Goal: Task Accomplishment & Management: Manage account settings

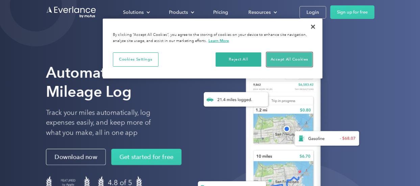
click at [289, 65] on button "Accept All Cookies" at bounding box center [290, 59] width 46 height 14
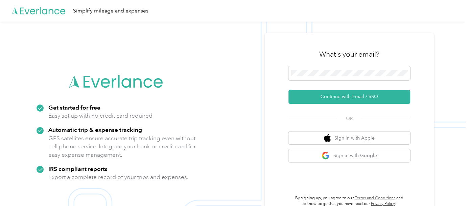
click at [288, 90] on button "Continue with Email / SSO" at bounding box center [349, 97] width 122 height 14
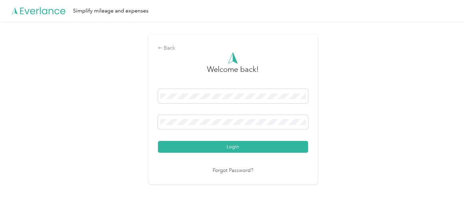
click at [158, 141] on button "Login" at bounding box center [233, 147] width 150 height 12
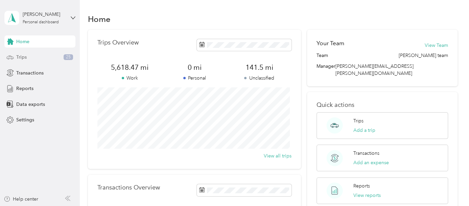
click at [18, 56] on span "Trips" at bounding box center [21, 57] width 10 height 7
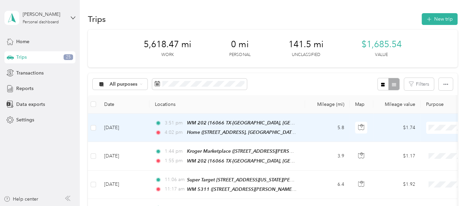
click at [442, 123] on span at bounding box center [468, 128] width 84 height 12
click at [401, 139] on span "[PERSON_NAME]" at bounding box center [432, 139] width 62 height 7
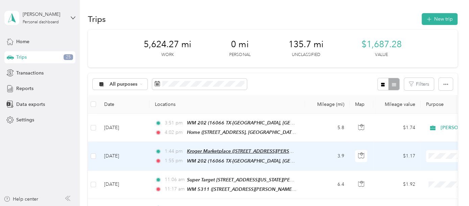
scroll to position [37, 0]
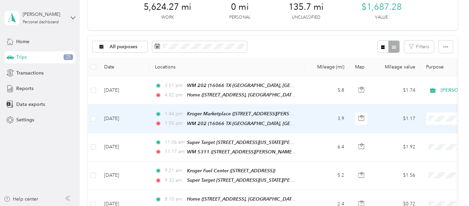
click at [416, 128] on span "[PERSON_NAME]" at bounding box center [432, 126] width 62 height 7
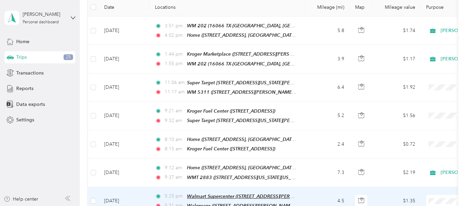
scroll to position [112, 0]
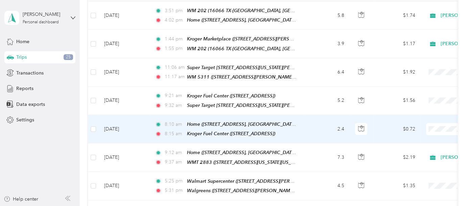
click at [437, 136] on span "[PERSON_NAME]" at bounding box center [432, 137] width 62 height 7
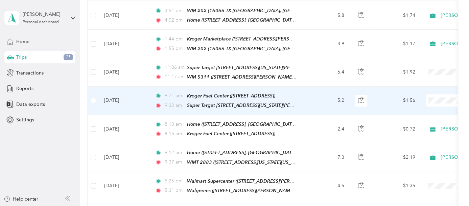
click at [421, 111] on li "[PERSON_NAME]" at bounding box center [427, 110] width 84 height 12
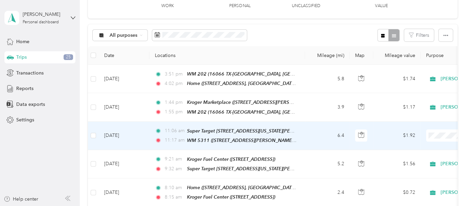
scroll to position [37, 0]
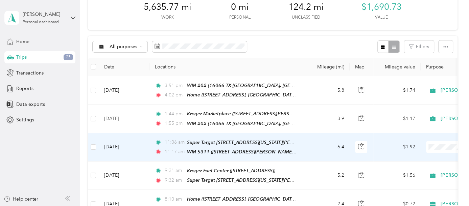
click at [428, 159] on li "[PERSON_NAME]" at bounding box center [427, 158] width 84 height 12
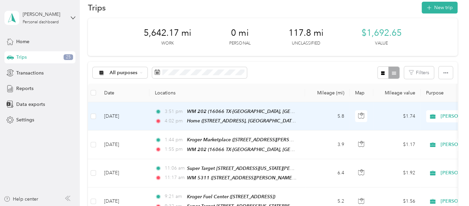
scroll to position [0, 0]
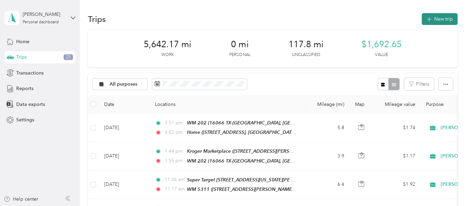
click at [441, 18] on button "New trip" at bounding box center [439, 19] width 36 height 12
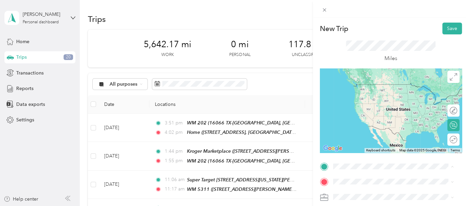
click at [375, 92] on span "[STREET_ADDRESS][PERSON_NAME][PERSON_NAME], 75071, [GEOGRAPHIC_DATA], [US_STATE…" at bounding box center [385, 105] width 80 height 27
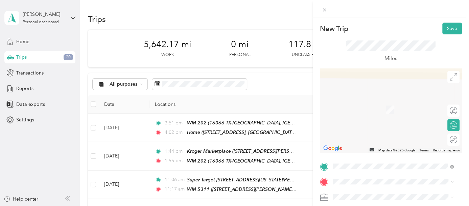
click at [361, 109] on div "Kroger [STREET_ADDRESS][PERSON_NAME][US_STATE]" at bounding box center [397, 103] width 105 height 14
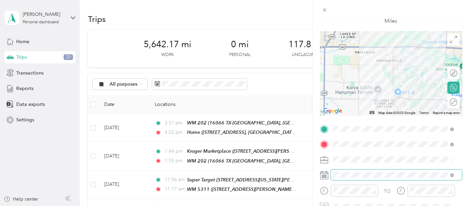
scroll to position [75, 0]
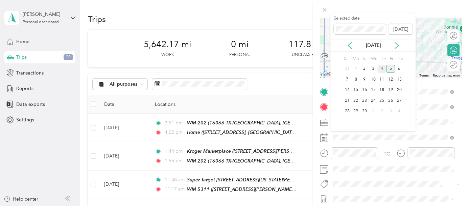
click at [381, 69] on div "4" at bounding box center [381, 69] width 9 height 8
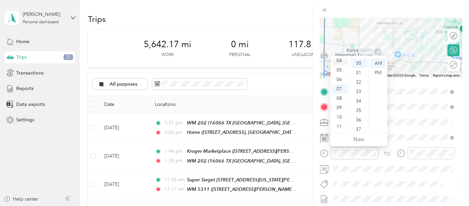
scroll to position [0, 0]
click at [337, 64] on div "12" at bounding box center [339, 63] width 16 height 9
click at [359, 73] on div "39" at bounding box center [359, 73] width 16 height 9
click at [377, 71] on div "PM" at bounding box center [378, 72] width 16 height 9
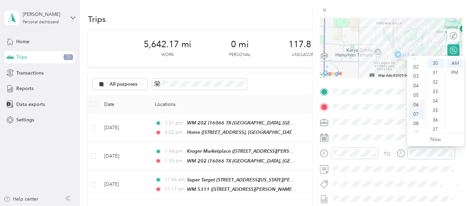
scroll to position [0, 0]
click at [415, 62] on div "12" at bounding box center [416, 63] width 16 height 9
click at [434, 65] on div "46" at bounding box center [435, 64] width 16 height 9
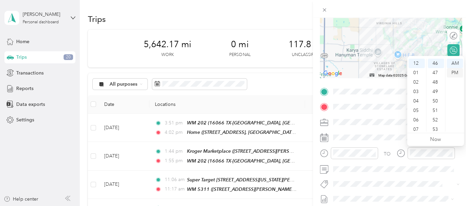
click at [453, 71] on div "PM" at bounding box center [454, 72] width 16 height 9
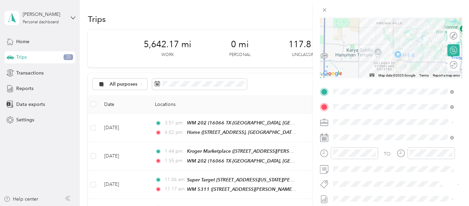
click at [459, 154] on form "New Trip Save This trip cannot be edited because it is either under review, app…" at bounding box center [390, 99] width 156 height 302
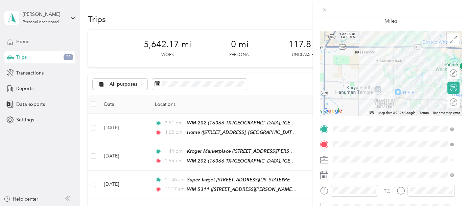
scroll to position [0, 0]
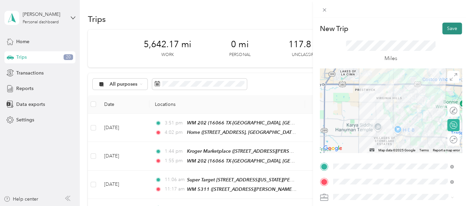
click at [450, 26] on button "Save" at bounding box center [452, 29] width 20 height 12
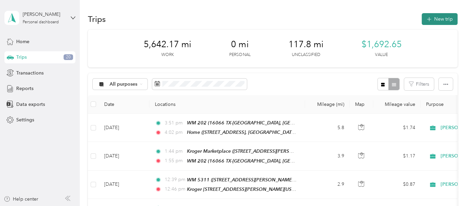
click at [434, 20] on button "New trip" at bounding box center [439, 19] width 36 height 12
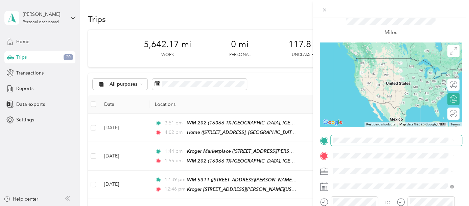
scroll to position [37, 0]
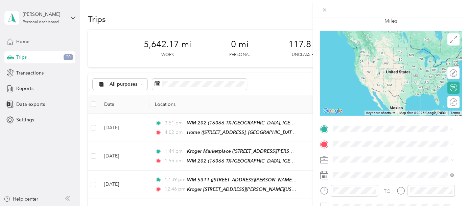
click at [379, 58] on div "WMT [STREET_ADDRESS][US_STATE][US_STATE]" at bounding box center [391, 53] width 92 height 14
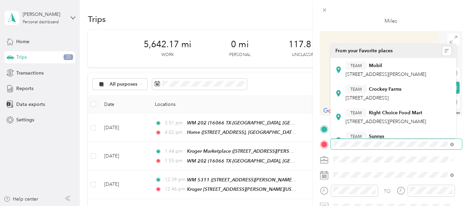
click at [330, 144] on div at bounding box center [391, 144] width 142 height 10
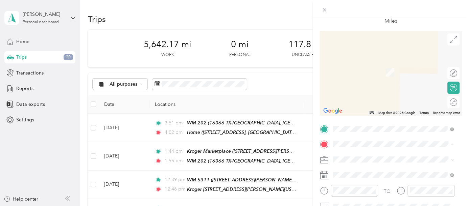
click at [382, 92] on div "TEAM SuperTarget [STREET_ADDRESS][PERSON_NAME]" at bounding box center [385, 93] width 80 height 17
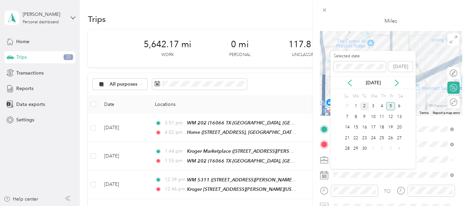
click at [365, 105] on div "2" at bounding box center [364, 106] width 9 height 8
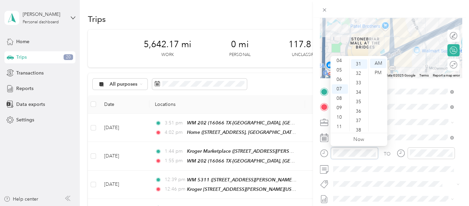
scroll to position [293, 0]
click at [339, 126] on div "11" at bounding box center [339, 126] width 16 height 9
click at [356, 92] on div "18" at bounding box center [359, 90] width 16 height 9
click at [414, 157] on div at bounding box center [430, 154] width 47 height 12
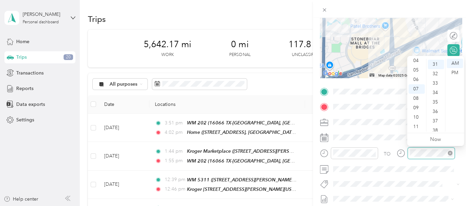
scroll to position [293, 0]
click at [416, 128] on div "11" at bounding box center [416, 126] width 16 height 9
click at [436, 73] on div "24" at bounding box center [435, 72] width 16 height 9
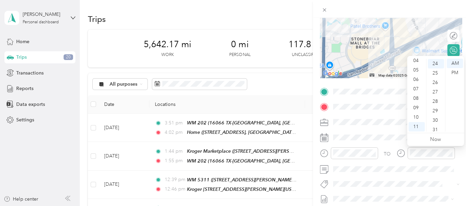
click at [459, 165] on form "New Trip Save This trip cannot be edited because it is either under review, app…" at bounding box center [390, 99] width 156 height 302
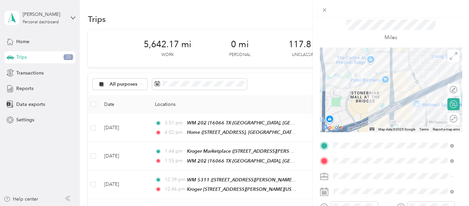
scroll to position [0, 0]
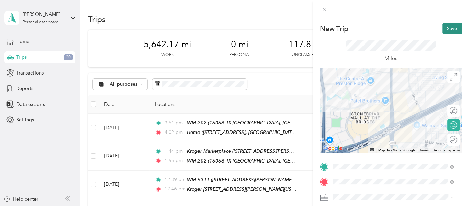
click at [444, 26] on button "Save" at bounding box center [452, 29] width 20 height 12
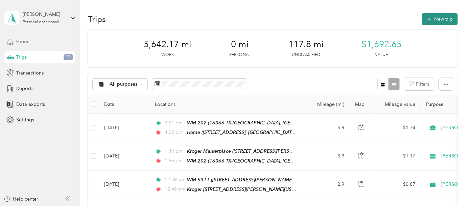
click at [429, 17] on button "New trip" at bounding box center [439, 19] width 36 height 12
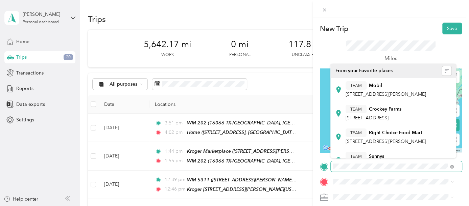
scroll to position [37, 0]
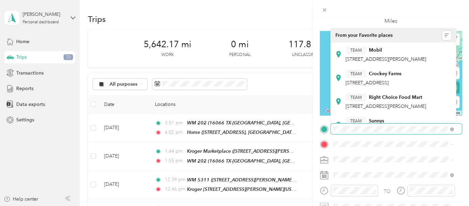
click at [321, 127] on div at bounding box center [391, 129] width 142 height 10
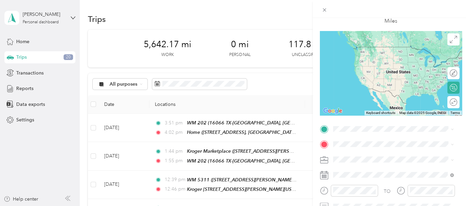
click at [420, 73] on div "TEAM SuperTarget" at bounding box center [385, 70] width 80 height 8
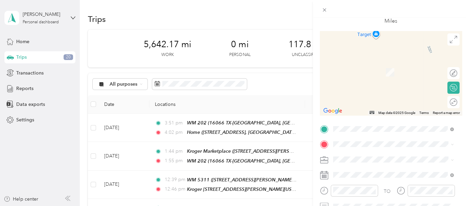
click at [373, 73] on div "[PERSON_NAME] [STREET_ADDRESS][US_STATE][US_STATE]" at bounding box center [391, 65] width 92 height 14
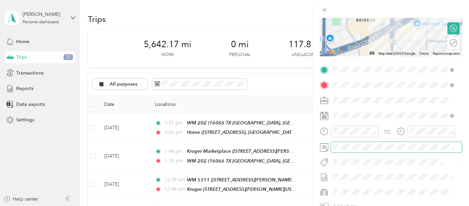
scroll to position [112, 0]
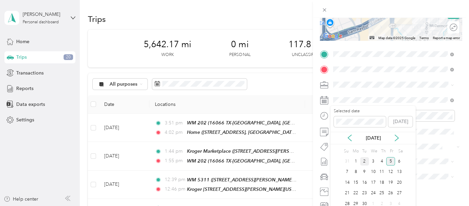
click at [364, 157] on div "2" at bounding box center [364, 161] width 9 height 8
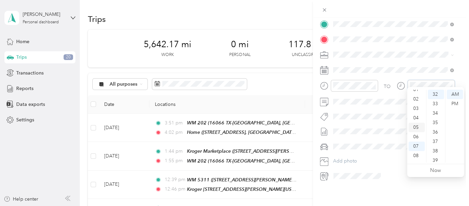
scroll to position [3, 0]
click at [415, 102] on div "01" at bounding box center [416, 101] width 16 height 9
click at [434, 124] on div "55" at bounding box center [435, 124] width 16 height 9
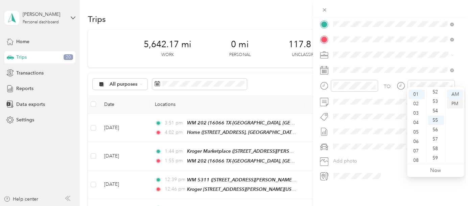
click at [456, 103] on div "PM" at bounding box center [454, 103] width 16 height 9
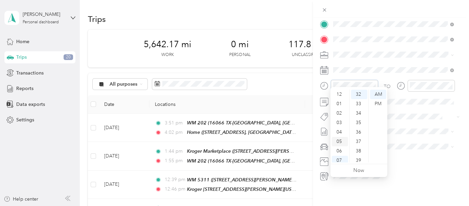
scroll to position [0, 0]
click at [340, 102] on div "01" at bounding box center [339, 103] width 16 height 9
click at [361, 115] on div "46" at bounding box center [359, 114] width 16 height 9
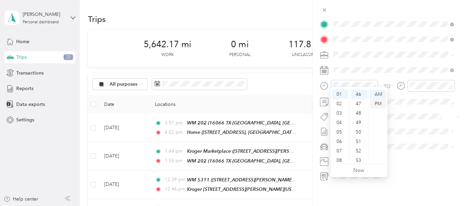
click at [379, 103] on div "PM" at bounding box center [378, 103] width 16 height 9
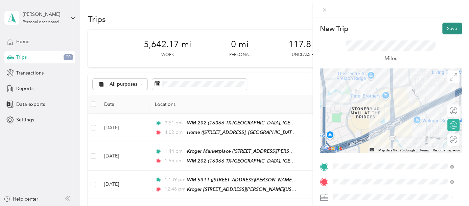
click at [447, 26] on button "Save" at bounding box center [452, 29] width 20 height 12
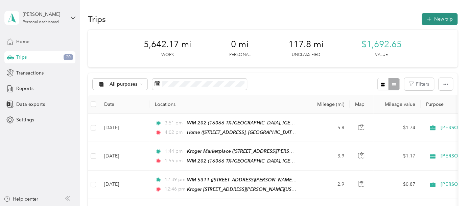
click at [445, 19] on button "New trip" at bounding box center [439, 19] width 36 height 12
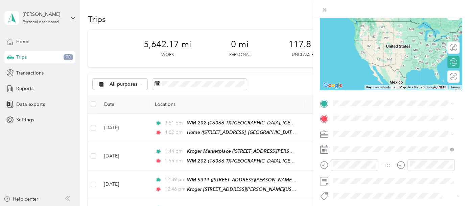
scroll to position [75, 0]
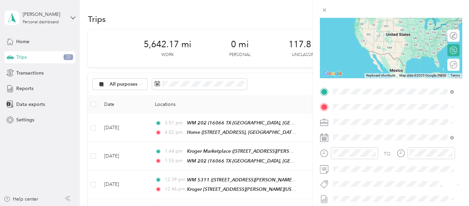
click at [365, 122] on div "[PERSON_NAME] [STREET_ADDRESS][US_STATE][US_STATE]" at bounding box center [391, 122] width 92 height 14
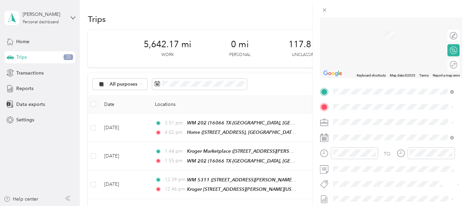
click at [372, 28] on div "WMT [STREET_ADDRESS][PERSON_NAME][US_STATE]" at bounding box center [397, 30] width 105 height 14
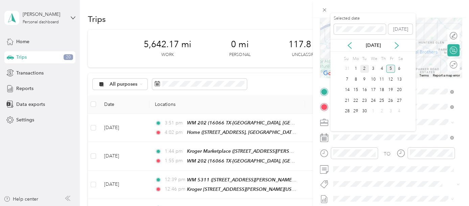
click at [364, 67] on div "2" at bounding box center [364, 69] width 9 height 8
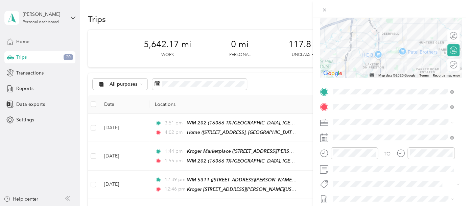
click at [350, 160] on div at bounding box center [349, 156] width 58 height 17
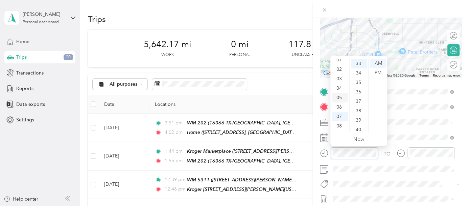
scroll to position [3, 0]
click at [339, 76] on div "02" at bounding box center [339, 79] width 16 height 9
click at [378, 72] on div "PM" at bounding box center [378, 72] width 16 height 9
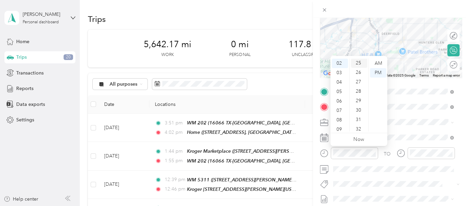
click at [356, 63] on div "25" at bounding box center [359, 62] width 16 height 9
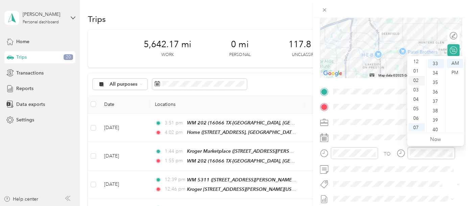
scroll to position [0, 0]
click at [413, 83] on div "02" at bounding box center [416, 82] width 16 height 9
click at [432, 88] on div "36" at bounding box center [435, 91] width 16 height 9
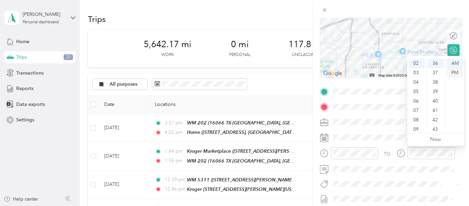
click at [454, 74] on div "PM" at bounding box center [454, 72] width 16 height 9
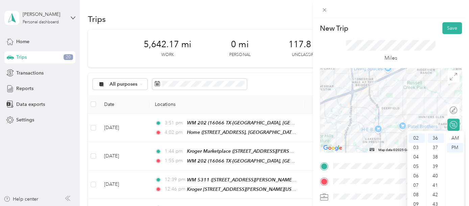
scroll to position [0, 0]
click at [446, 28] on button "Save" at bounding box center [452, 29] width 20 height 12
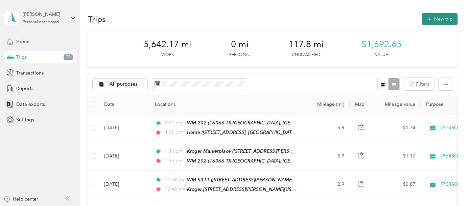
click at [432, 20] on button "New trip" at bounding box center [439, 19] width 36 height 12
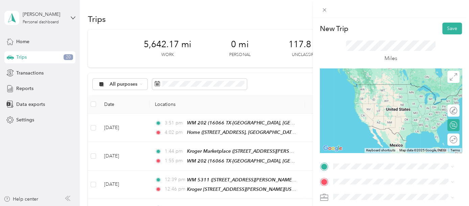
click at [362, 89] on div "WMT [STREET_ADDRESS][PERSON_NAME][US_STATE]" at bounding box center [397, 90] width 105 height 14
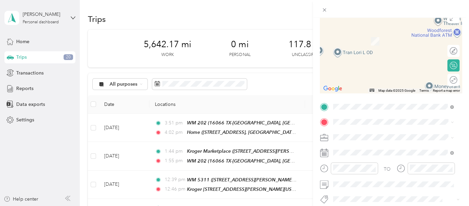
scroll to position [75, 0]
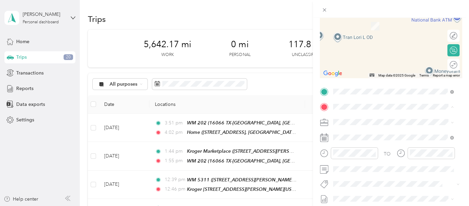
click at [371, 32] on span "[STREET_ADDRESS][US_STATE]" at bounding box center [379, 35] width 68 height 6
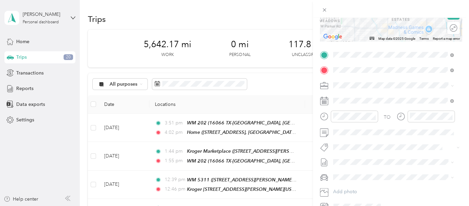
scroll to position [112, 0]
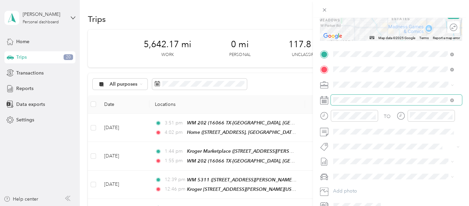
click at [343, 104] on span at bounding box center [395, 100] width 131 height 10
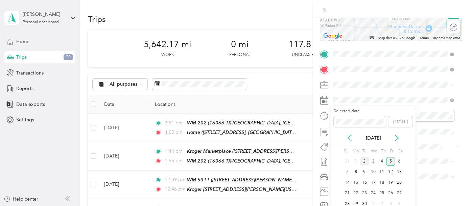
click at [363, 161] on div "2" at bounding box center [364, 161] width 9 height 8
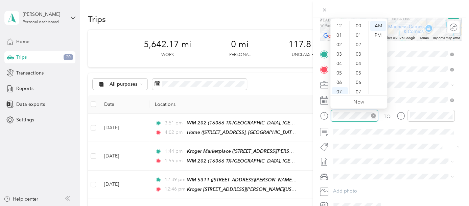
scroll to position [41, 0]
click at [336, 24] on div "04" at bounding box center [339, 23] width 16 height 9
click at [379, 35] on div "PM" at bounding box center [378, 35] width 16 height 9
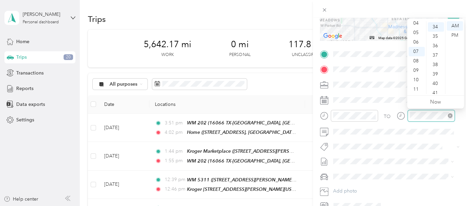
scroll to position [321, 0]
click at [414, 21] on div "12 01 02 03 04 05 06 07 08 09 10 11 00 01 02 03 04 05 06 07 08 09 10 11 12 13 1…" at bounding box center [435, 58] width 57 height 76
click at [434, 91] on div "57" at bounding box center [435, 93] width 16 height 9
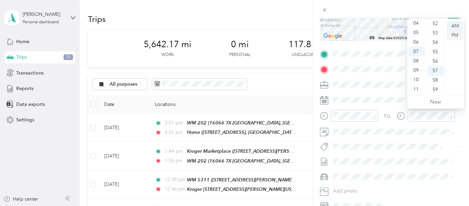
click at [452, 33] on div "PM" at bounding box center [454, 35] width 16 height 9
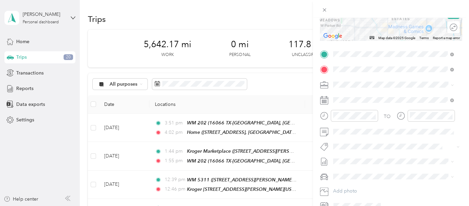
click at [460, 132] on form "New Trip Save This trip cannot be edited because it is either under review, app…" at bounding box center [390, 61] width 156 height 302
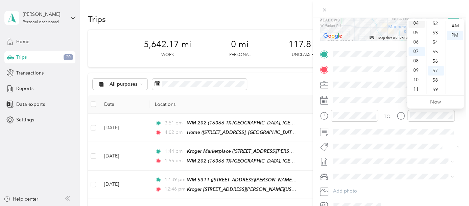
click at [414, 24] on div "04" at bounding box center [416, 23] width 16 height 9
click at [458, 131] on form "New Trip Save This trip cannot be edited because it is either under review, app…" at bounding box center [390, 61] width 156 height 302
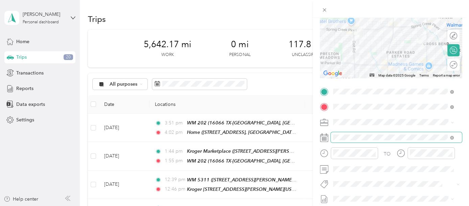
scroll to position [0, 0]
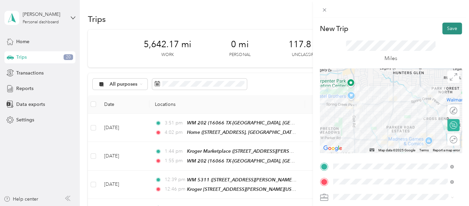
click at [442, 28] on button "Save" at bounding box center [452, 29] width 20 height 12
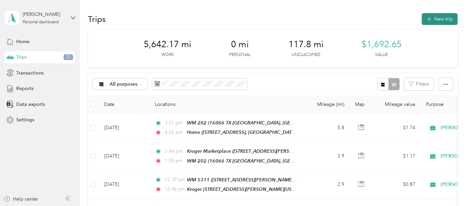
click at [447, 13] on button "New trip" at bounding box center [439, 19] width 36 height 12
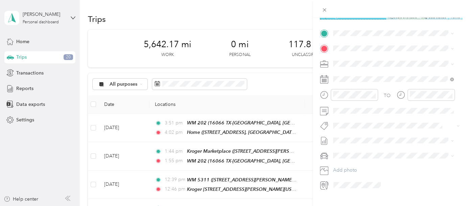
scroll to position [111, 0]
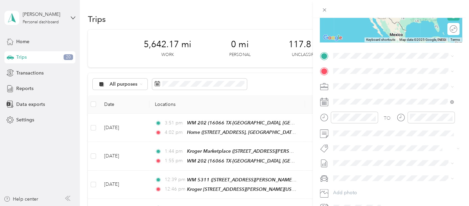
click at [357, 83] on div "Home [STREET_ADDRESS][US_STATE]" at bounding box center [379, 86] width 68 height 14
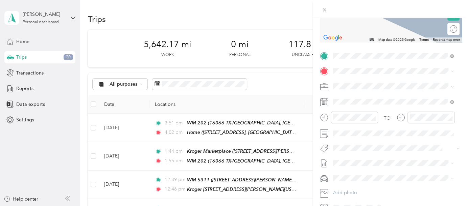
click at [373, 100] on div "Kroger 563 [STREET_ADDRESS][US_STATE]" at bounding box center [379, 100] width 68 height 14
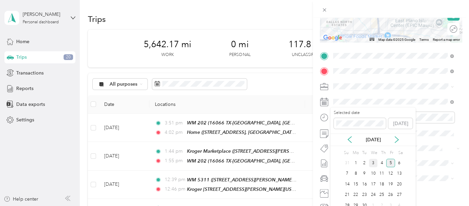
click at [372, 161] on div "3" at bounding box center [373, 163] width 9 height 8
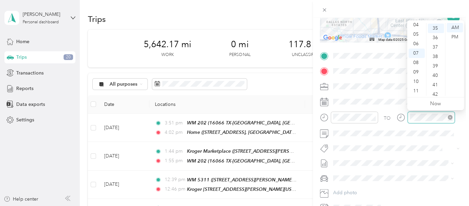
scroll to position [331, 0]
click at [416, 63] on div "08" at bounding box center [416, 62] width 16 height 9
click at [437, 32] on div "20" at bounding box center [435, 35] width 16 height 9
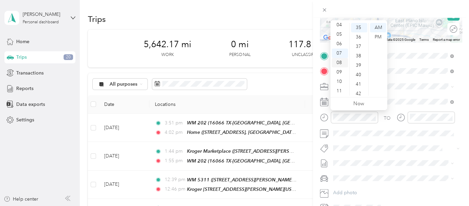
click at [337, 63] on div "08" at bounding box center [339, 62] width 16 height 9
click at [358, 27] on div "00" at bounding box center [359, 27] width 16 height 9
click at [459, 83] on form "New Trip Save This trip cannot be edited because it is either under review, app…" at bounding box center [390, 63] width 156 height 302
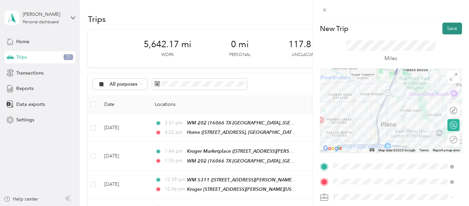
click at [442, 27] on button "Save" at bounding box center [452, 29] width 20 height 12
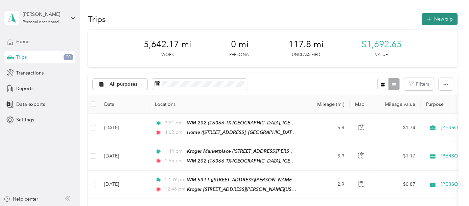
click at [433, 24] on button "New trip" at bounding box center [439, 19] width 36 height 12
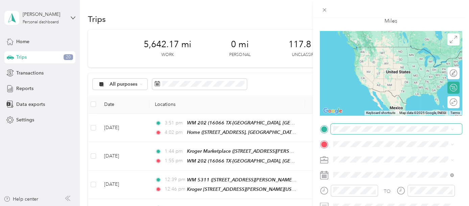
scroll to position [75, 0]
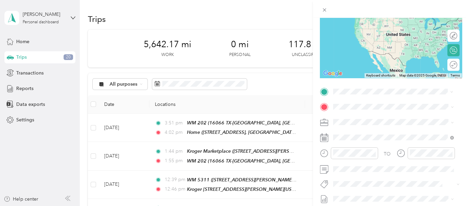
click at [366, 118] on strong "Kroger 563" at bounding box center [358, 118] width 26 height 6
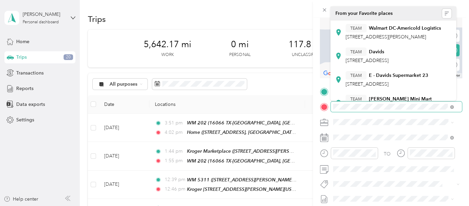
click at [322, 106] on div at bounding box center [391, 107] width 142 height 10
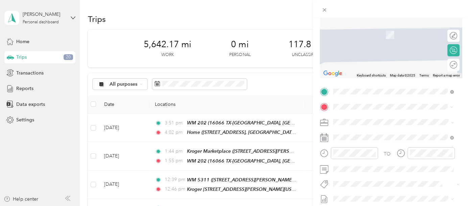
click at [354, 63] on div "TEAM Walmart Supercenter [STREET_ADDRESS]" at bounding box center [380, 56] width 70 height 17
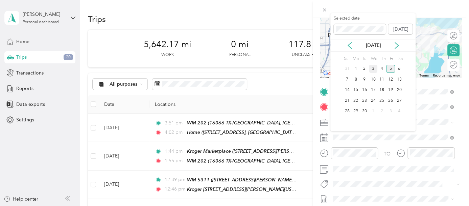
click at [374, 69] on div "3" at bounding box center [373, 69] width 9 height 8
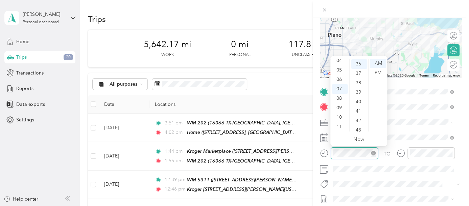
scroll to position [340, 0]
click at [339, 105] on div "09" at bounding box center [339, 107] width 16 height 9
click at [358, 61] on div "28" at bounding box center [359, 62] width 16 height 9
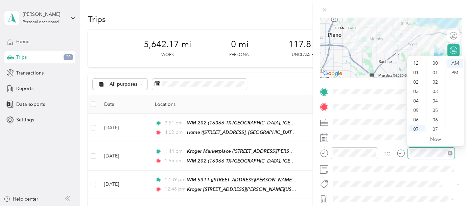
scroll to position [41, 0]
click at [416, 108] on div "09" at bounding box center [416, 107] width 16 height 9
click at [436, 90] on div "55" at bounding box center [435, 89] width 16 height 9
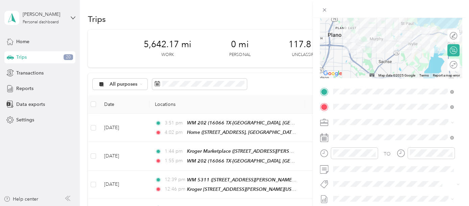
click at [461, 162] on form "New Trip Save This trip cannot be edited because it is either under review, app…" at bounding box center [390, 99] width 156 height 302
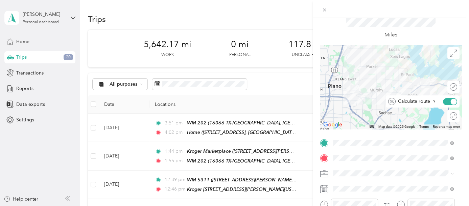
scroll to position [0, 0]
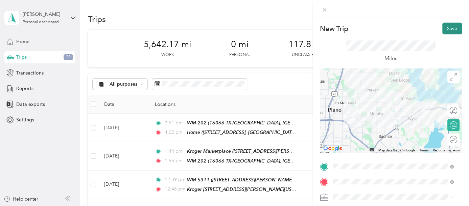
click at [443, 26] on button "Save" at bounding box center [452, 29] width 20 height 12
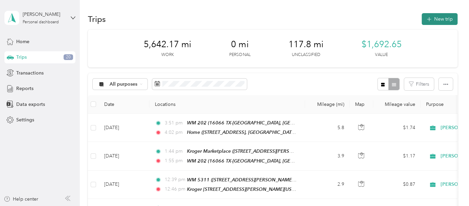
click at [432, 18] on button "New trip" at bounding box center [439, 19] width 36 height 12
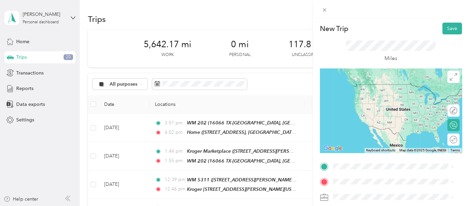
click at [374, 115] on strong "Walmart Supercenter" at bounding box center [392, 111] width 47 height 6
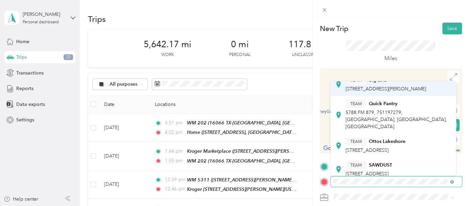
scroll to position [75, 0]
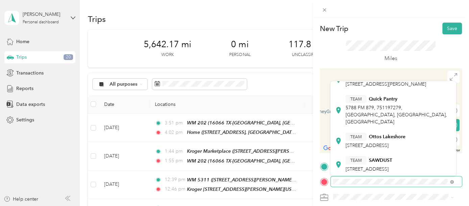
click at [327, 183] on div at bounding box center [391, 182] width 142 height 10
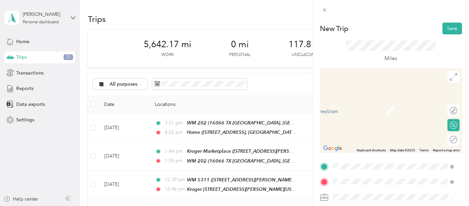
click at [376, 109] on span "2608 W Fm 544, 750984938, [GEOGRAPHIC_DATA], [GEOGRAPHIC_DATA], [GEOGRAPHIC_DAT…" at bounding box center [395, 119] width 101 height 20
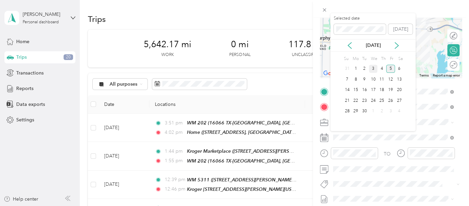
click at [374, 66] on div "3" at bounding box center [373, 69] width 9 height 8
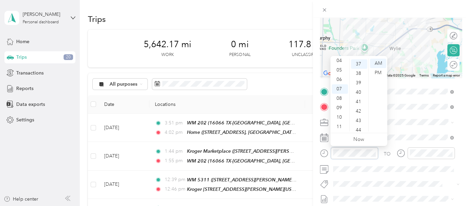
scroll to position [350, 0]
click at [338, 126] on div "11" at bounding box center [339, 126] width 16 height 9
click at [358, 108] on div "14" at bounding box center [359, 108] width 16 height 9
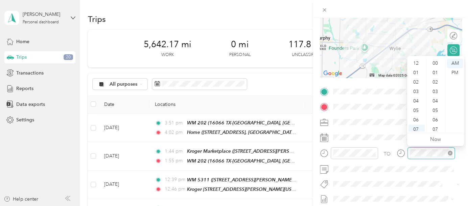
scroll to position [41, 0]
click at [416, 128] on div "11" at bounding box center [416, 126] width 16 height 9
click at [436, 108] on div "26" at bounding box center [435, 109] width 16 height 9
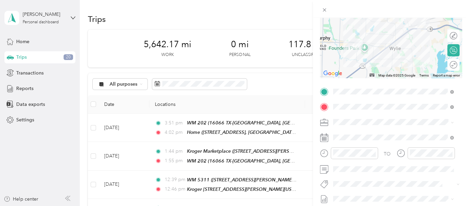
click at [378, 129] on div "TO Add photo" at bounding box center [391, 167] width 142 height 163
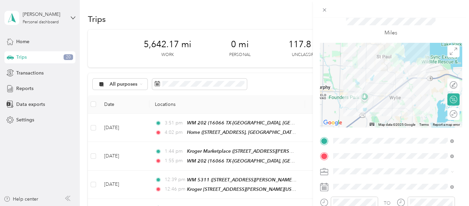
scroll to position [0, 0]
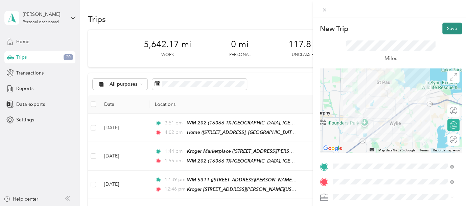
click at [442, 30] on button "Save" at bounding box center [452, 29] width 20 height 12
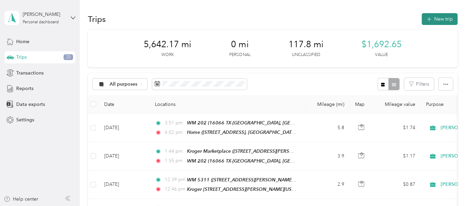
click at [437, 16] on button "New trip" at bounding box center [439, 19] width 36 height 12
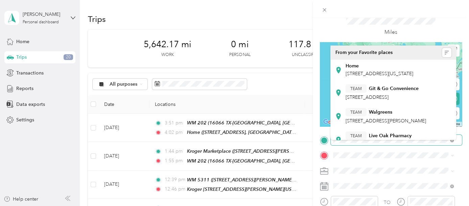
scroll to position [75, 0]
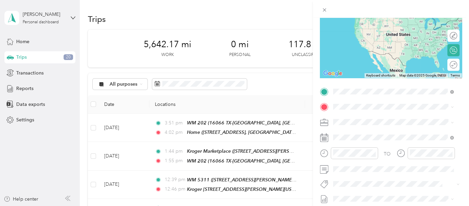
click at [372, 8] on div at bounding box center [390, 9] width 156 height 18
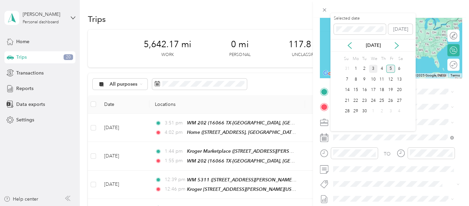
click at [374, 69] on div "3" at bounding box center [373, 69] width 9 height 8
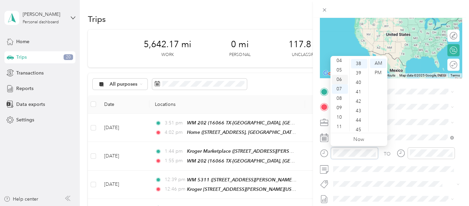
scroll to position [0, 0]
click at [340, 61] on div "12" at bounding box center [339, 63] width 16 height 9
click at [360, 81] on div "24" at bounding box center [359, 81] width 16 height 9
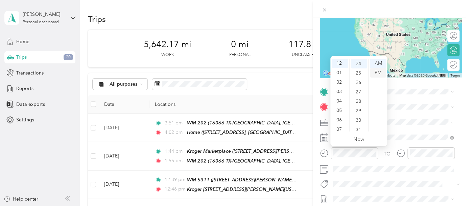
click at [380, 70] on div "PM" at bounding box center [378, 72] width 16 height 9
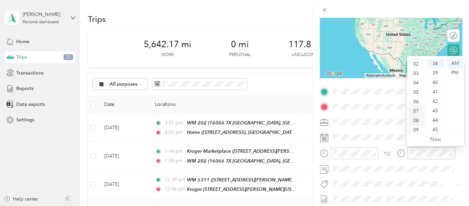
scroll to position [0, 0]
click at [416, 62] on div "12" at bounding box center [416, 63] width 16 height 9
click at [455, 70] on div "PM" at bounding box center [454, 72] width 16 height 9
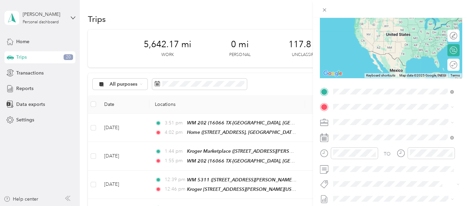
click at [403, 123] on div "TEAM Kroger Marketplace 2608 W Fm 544, 750984938, Wylie, [GEOGRAPHIC_DATA], [GE…" at bounding box center [398, 130] width 106 height 31
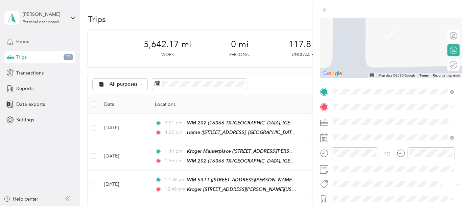
click at [375, 33] on span "[STREET_ADDRESS][PERSON_NAME][US_STATE]" at bounding box center [397, 31] width 105 height 6
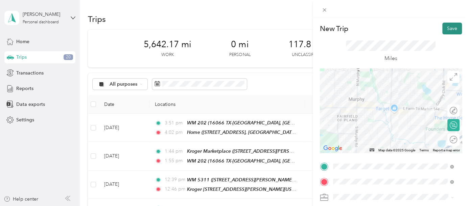
click at [447, 25] on button "Save" at bounding box center [452, 29] width 20 height 12
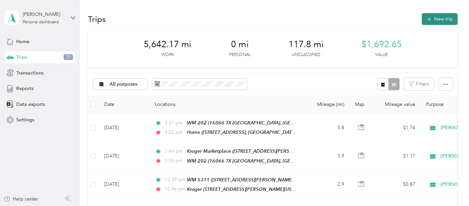
click at [434, 14] on button "New trip" at bounding box center [439, 19] width 36 height 12
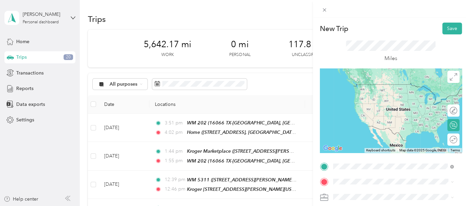
click at [372, 97] on div "WM [STREET_ADDRESS][PERSON_NAME][US_STATE]" at bounding box center [397, 91] width 105 height 14
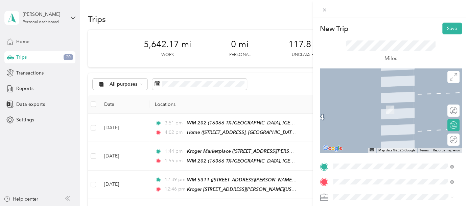
click at [399, 109] on span "[STREET_ADDRESS][PERSON_NAME][US_STATE]" at bounding box center [397, 110] width 105 height 6
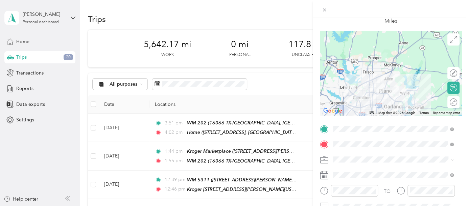
scroll to position [75, 0]
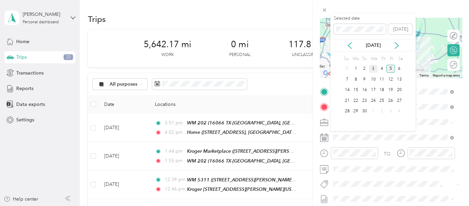
click at [372, 67] on div "3" at bounding box center [373, 69] width 9 height 8
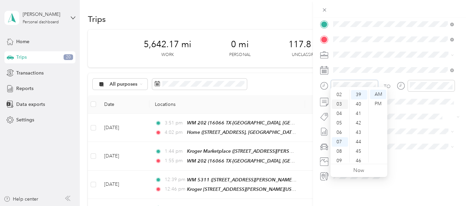
scroll to position [0, 0]
click at [338, 112] on div "02" at bounding box center [339, 113] width 16 height 9
click at [358, 119] on div "10" at bounding box center [359, 120] width 16 height 9
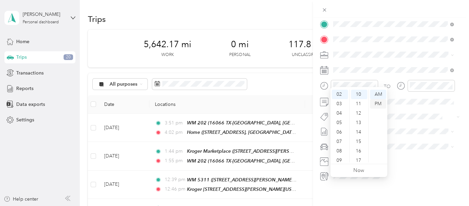
click at [378, 101] on div "PM" at bounding box center [378, 103] width 16 height 9
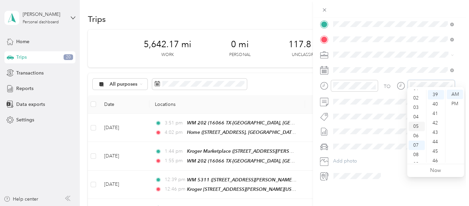
scroll to position [0, 0]
click at [416, 111] on div "02" at bounding box center [416, 113] width 16 height 9
click at [437, 104] on div "40" at bounding box center [435, 104] width 16 height 9
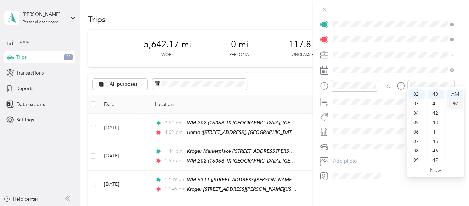
click at [457, 103] on div "PM" at bounding box center [454, 103] width 16 height 9
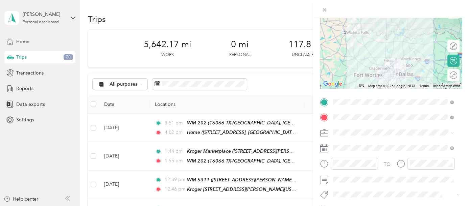
scroll to position [0, 0]
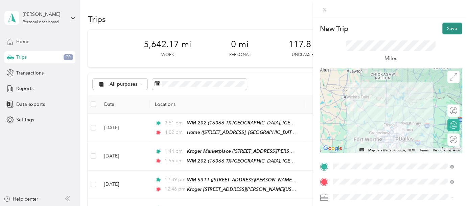
click at [447, 29] on button "Save" at bounding box center [452, 29] width 20 height 12
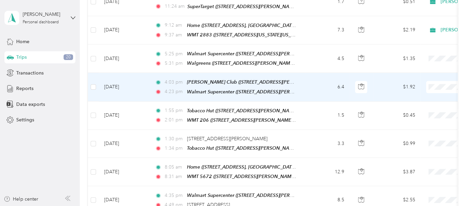
scroll to position [525, 0]
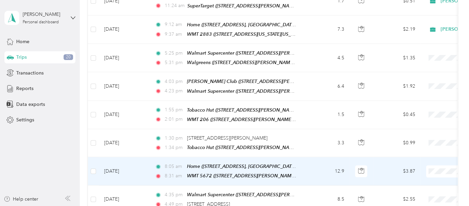
click at [415, 167] on span "[PERSON_NAME]" at bounding box center [432, 167] width 62 height 7
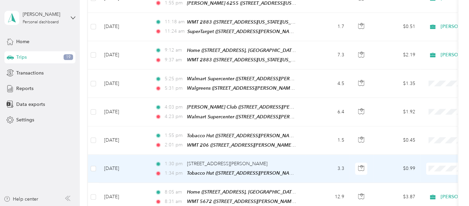
scroll to position [488, 0]
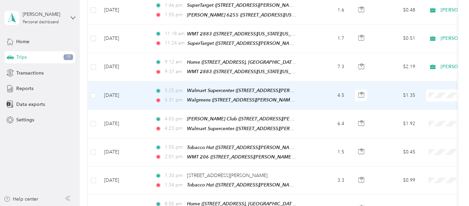
click at [316, 81] on td "4.5" at bounding box center [327, 95] width 45 height 28
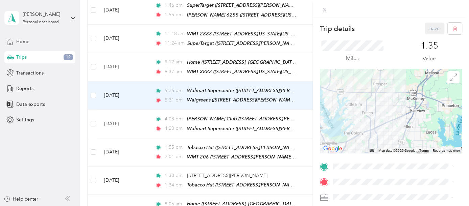
scroll to position [37, 0]
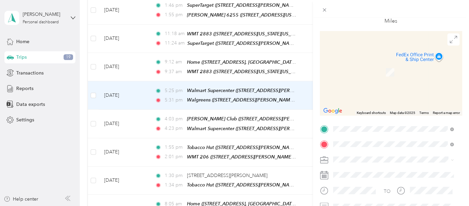
click at [385, 69] on span "[STREET_ADDRESS][US_STATE]" at bounding box center [379, 72] width 68 height 6
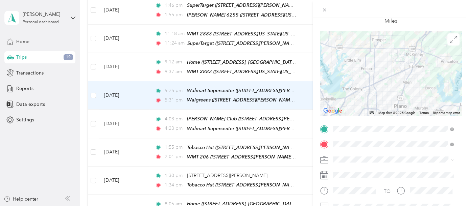
click at [348, 170] on span "[PERSON_NAME]" at bounding box center [353, 172] width 37 height 6
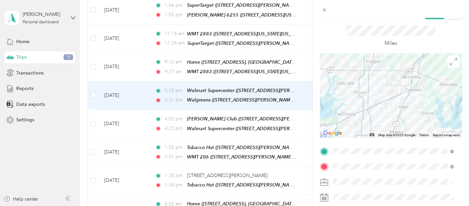
scroll to position [0, 0]
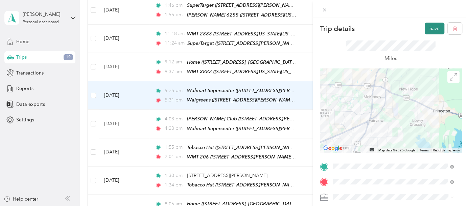
click at [428, 28] on button "Save" at bounding box center [434, 29] width 20 height 12
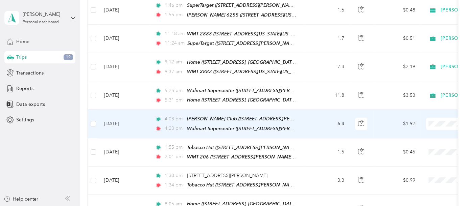
click at [316, 110] on td "6.4" at bounding box center [327, 124] width 45 height 28
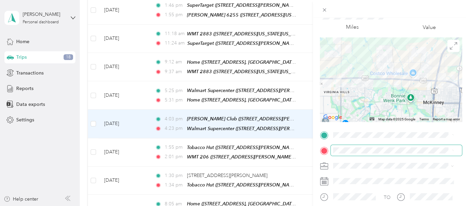
scroll to position [75, 0]
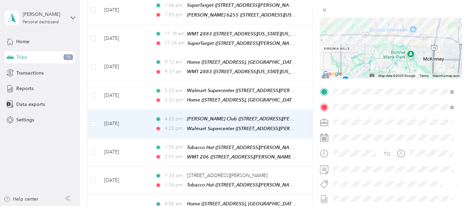
click at [386, 153] on div "TEAM Walmart Supercenter [STREET_ADDRESS][GEOGRAPHIC_DATA][PERSON_NAME], [GEOGR…" at bounding box center [385, 144] width 80 height 17
click at [351, 132] on div "[PERSON_NAME]" at bounding box center [393, 133] width 116 height 7
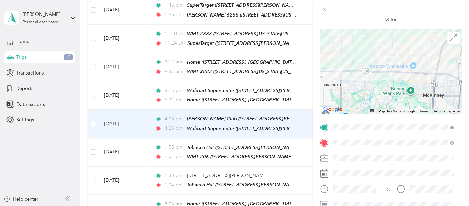
scroll to position [0, 0]
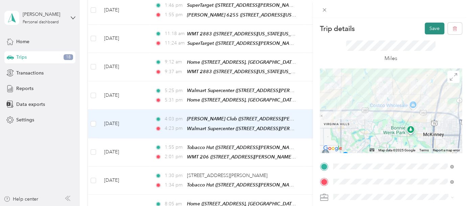
click at [424, 26] on button "Save" at bounding box center [434, 29] width 20 height 12
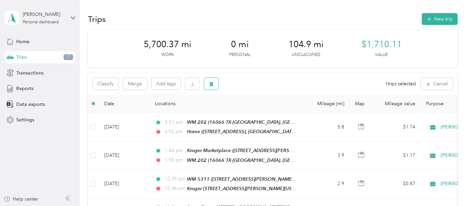
click at [210, 85] on icon "button" at bounding box center [211, 84] width 4 height 4
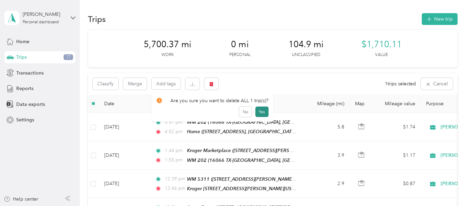
click at [264, 110] on button "Yes" at bounding box center [261, 112] width 13 height 11
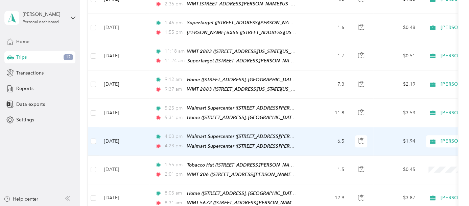
scroll to position [525, 0]
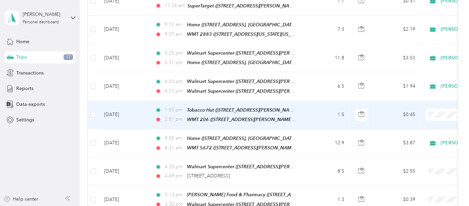
click at [312, 101] on td "1.5" at bounding box center [327, 115] width 45 height 28
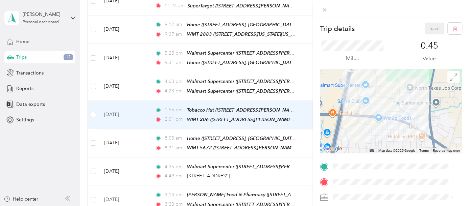
scroll to position [37, 0]
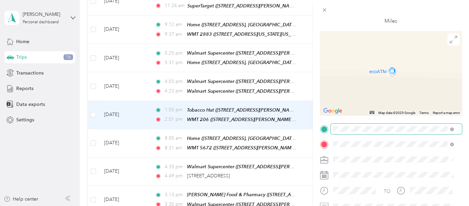
click at [395, 56] on span "[STREET_ADDRESS], [GEOGRAPHIC_DATA], [US_STATE], [GEOGRAPHIC_DATA]" at bounding box center [393, 60] width 96 height 13
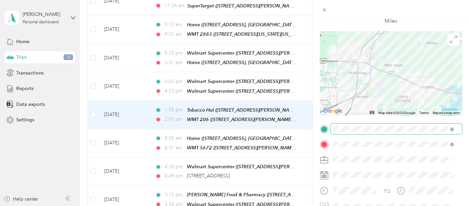
click at [341, 170] on span "[PERSON_NAME]" at bounding box center [353, 172] width 37 height 6
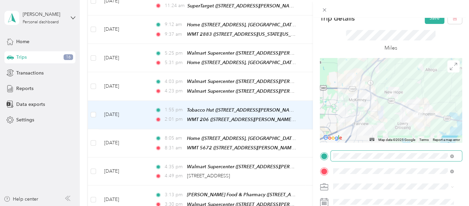
scroll to position [0, 0]
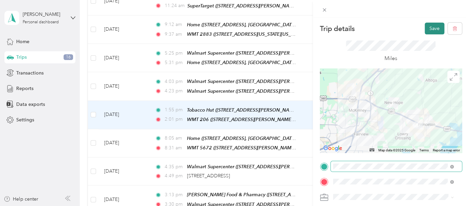
click at [433, 27] on button "Save" at bounding box center [434, 29] width 20 height 12
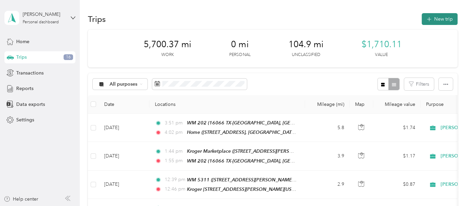
click at [437, 17] on button "New trip" at bounding box center [439, 19] width 36 height 12
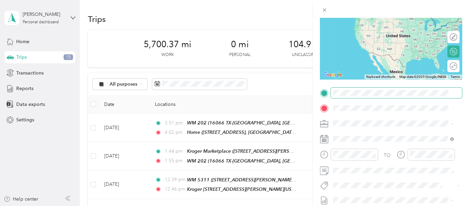
scroll to position [75, 0]
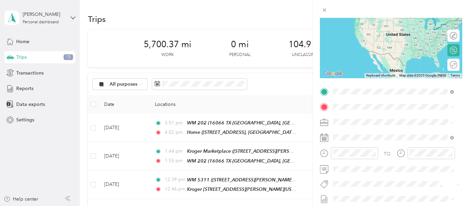
click at [368, 119] on div "WMT [STREET_ADDRESS][PERSON_NAME][US_STATE]" at bounding box center [397, 122] width 105 height 14
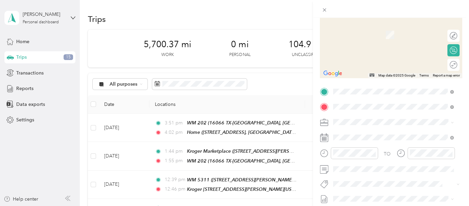
click at [367, 26] on div "Walmart 7178 [STREET_ADDRESS], 75407, [GEOGRAPHIC_DATA], [US_STATE], [GEOGRAPHI…" at bounding box center [398, 34] width 106 height 21
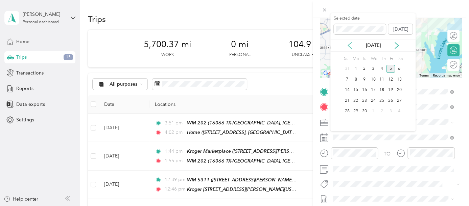
click at [349, 42] on icon at bounding box center [349, 45] width 7 height 7
click at [389, 110] on div "29" at bounding box center [390, 111] width 9 height 8
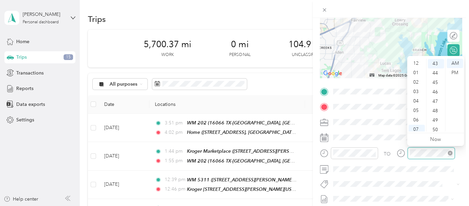
scroll to position [41, 0]
click at [415, 125] on div "11" at bounding box center [416, 126] width 16 height 9
click at [435, 112] on div "05" at bounding box center [435, 110] width 16 height 9
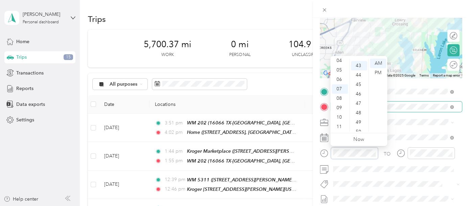
scroll to position [406, 0]
click at [339, 118] on div "10" at bounding box center [339, 117] width 16 height 9
click at [359, 95] on div "34" at bounding box center [359, 90] width 16 height 9
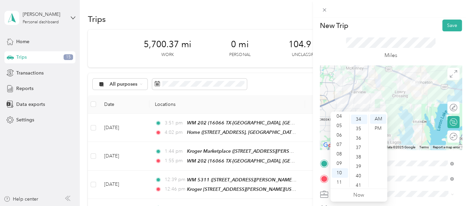
scroll to position [0, 0]
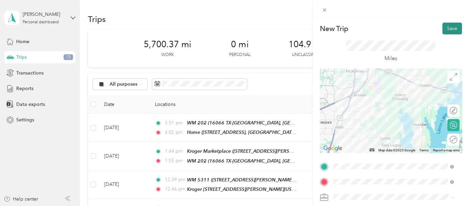
click at [443, 25] on button "Save" at bounding box center [452, 29] width 20 height 12
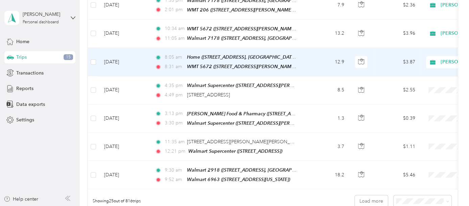
scroll to position [638, 0]
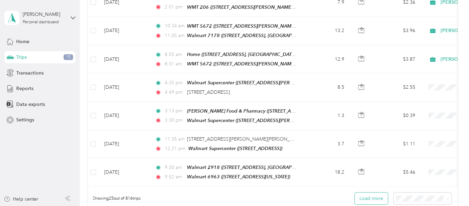
click at [363, 193] on button "Load more" at bounding box center [370, 199] width 33 height 12
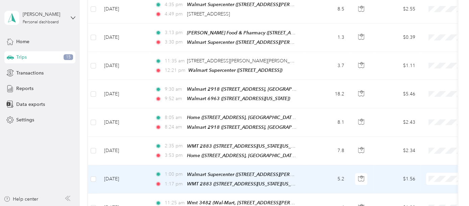
scroll to position [676, 0]
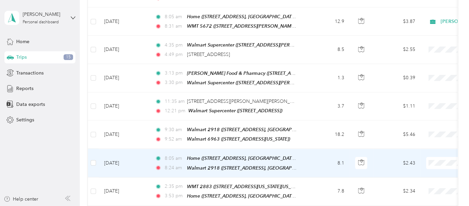
click at [418, 155] on span "[PERSON_NAME]" at bounding box center [432, 156] width 62 height 7
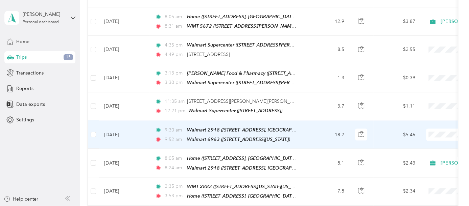
click at [440, 129] on span at bounding box center [468, 135] width 84 height 12
click at [404, 128] on span "[PERSON_NAME]" at bounding box center [432, 125] width 62 height 7
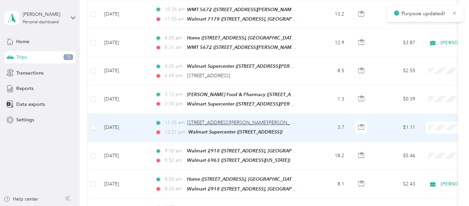
scroll to position [638, 0]
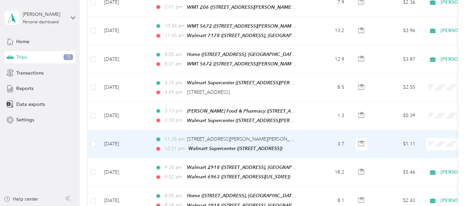
click at [315, 130] on td "3.7" at bounding box center [327, 144] width 45 height 28
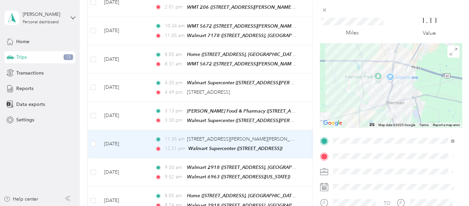
scroll to position [37, 0]
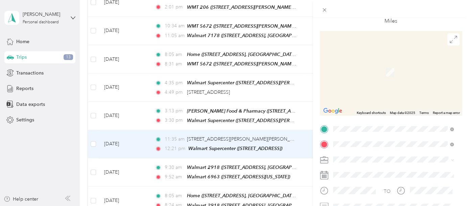
click at [384, 51] on div "Walmart [STREET_ADDRESS][PERSON_NAME][US_STATE]" at bounding box center [397, 53] width 105 height 14
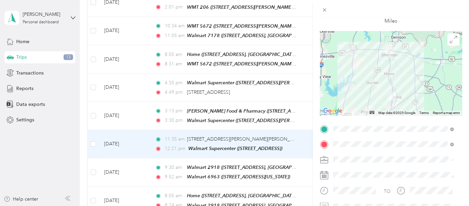
click at [344, 169] on span "[PERSON_NAME]" at bounding box center [353, 172] width 37 height 6
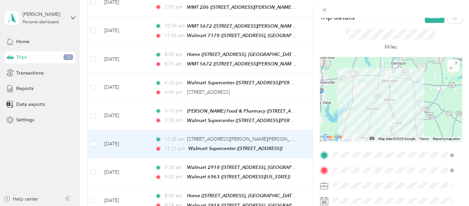
scroll to position [0, 0]
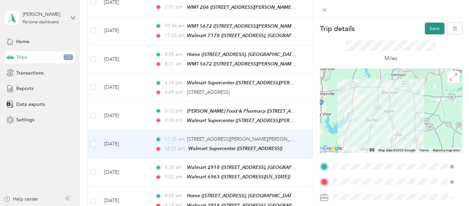
click at [424, 25] on button "Save" at bounding box center [434, 29] width 20 height 12
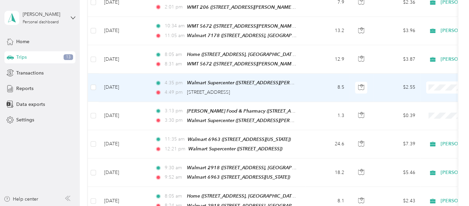
click at [310, 74] on td "8.5" at bounding box center [327, 88] width 45 height 28
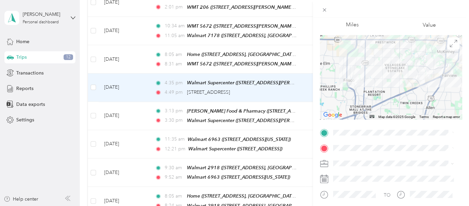
scroll to position [37, 0]
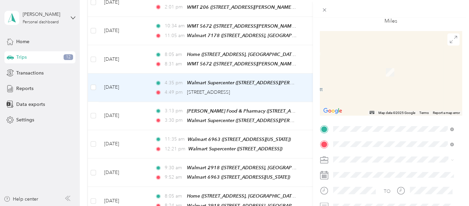
click at [373, 65] on div "Home [STREET_ADDRESS][US_STATE]" at bounding box center [379, 68] width 68 height 14
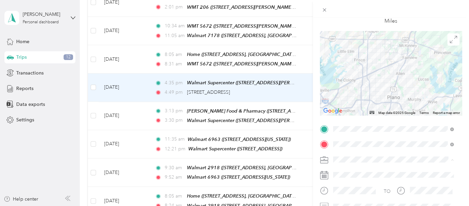
click at [336, 172] on li "[PERSON_NAME]" at bounding box center [392, 172] width 125 height 12
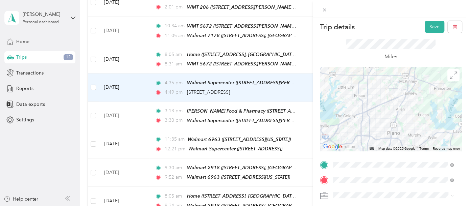
scroll to position [0, 0]
click at [430, 24] on button "Save" at bounding box center [434, 29] width 20 height 12
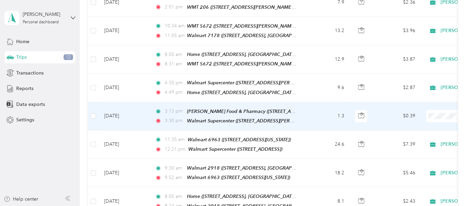
click at [311, 102] on td "1.3" at bounding box center [327, 116] width 45 height 28
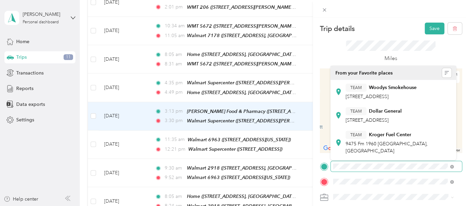
drag, startPoint x: 450, startPoint y: 166, endPoint x: 329, endPoint y: 166, distance: 120.9
click at [329, 166] on div at bounding box center [391, 166] width 142 height 10
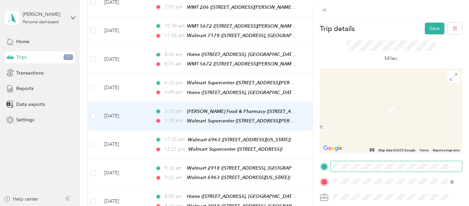
click at [387, 130] on span "[STREET_ADDRESS][PERSON_NAME][US_STATE]" at bounding box center [397, 127] width 105 height 6
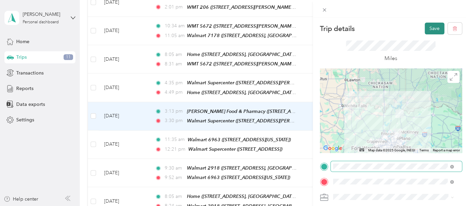
click at [431, 27] on button "Save" at bounding box center [434, 29] width 20 height 12
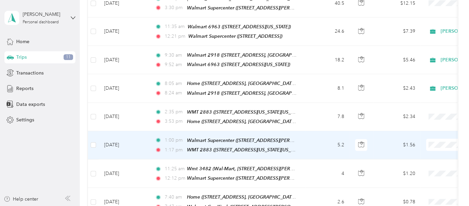
scroll to position [788, 0]
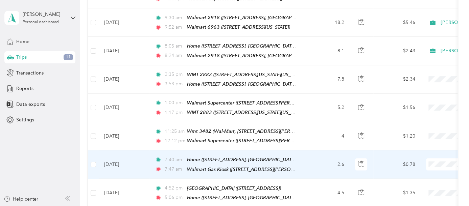
click at [323, 151] on td "2.6" at bounding box center [327, 165] width 45 height 28
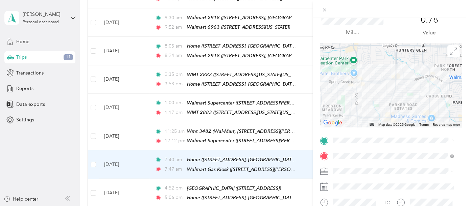
scroll to position [37, 0]
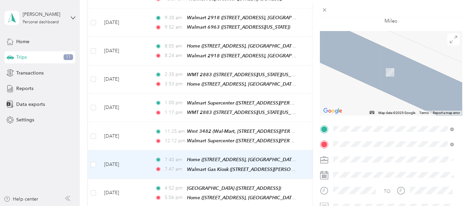
click at [372, 105] on span "Wal-Mart, [STREET_ADDRESS][GEOGRAPHIC_DATA][PERSON_NAME], [US_STATE], [GEOGRAPH…" at bounding box center [388, 115] width 87 height 20
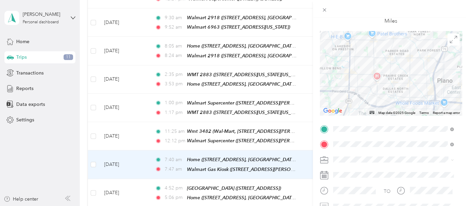
click at [346, 171] on div "[PERSON_NAME]" at bounding box center [393, 171] width 116 height 7
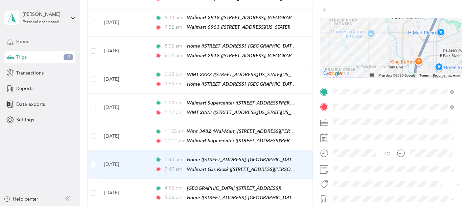
scroll to position [0, 0]
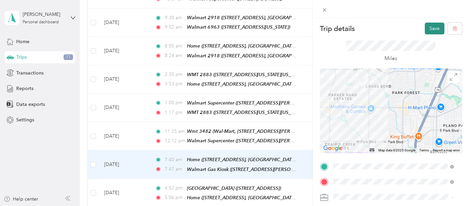
click at [430, 26] on button "Save" at bounding box center [434, 29] width 20 height 12
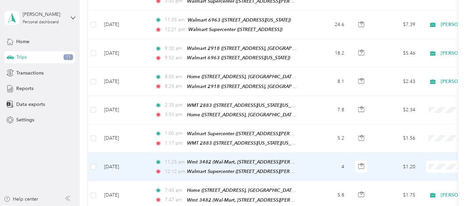
scroll to position [751, 0]
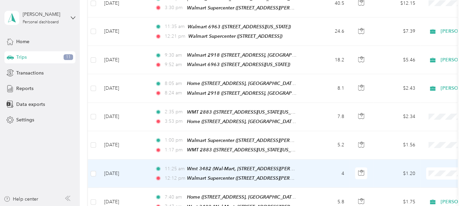
click at [408, 161] on span "[PERSON_NAME]" at bounding box center [432, 160] width 62 height 7
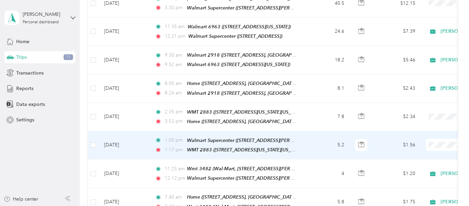
click at [421, 138] on li "[PERSON_NAME]" at bounding box center [427, 137] width 84 height 12
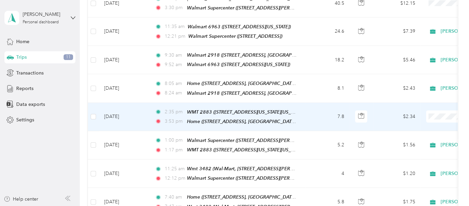
click at [319, 103] on td "7.8" at bounding box center [327, 117] width 45 height 28
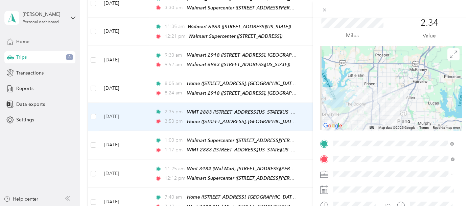
scroll to position [37, 0]
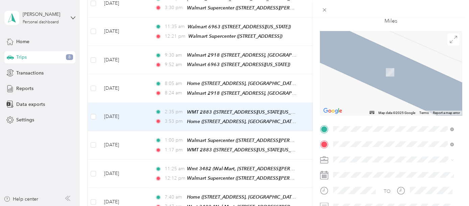
click at [368, 56] on span "[STREET_ADDRESS]" at bounding box center [366, 59] width 43 height 6
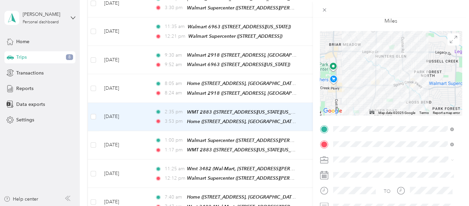
click at [344, 171] on li "[PERSON_NAME]" at bounding box center [392, 169] width 125 height 12
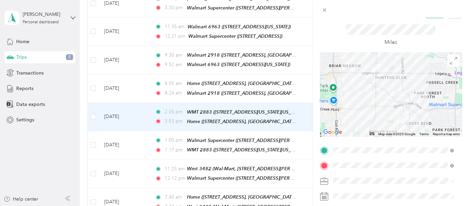
scroll to position [0, 0]
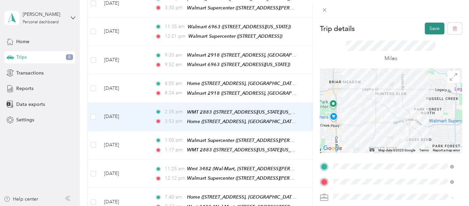
click at [424, 26] on button "Save" at bounding box center [434, 29] width 20 height 12
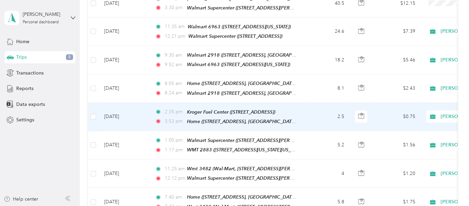
click at [320, 103] on td "2.5" at bounding box center [327, 117] width 45 height 28
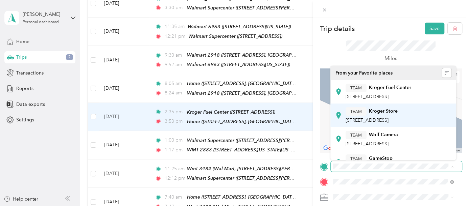
click at [388, 123] on span "[STREET_ADDRESS]" at bounding box center [366, 121] width 43 height 6
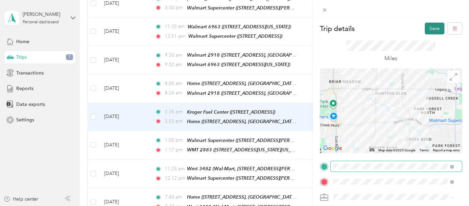
click at [426, 28] on button "Save" at bounding box center [434, 29] width 20 height 12
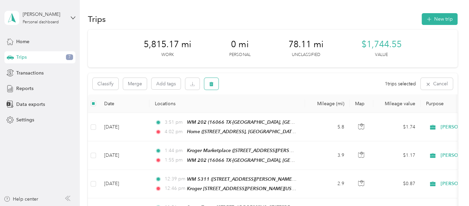
click at [209, 84] on icon "button" at bounding box center [211, 84] width 4 height 4
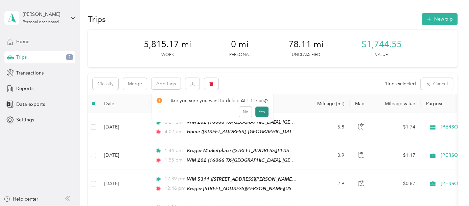
click at [257, 112] on button "Yes" at bounding box center [261, 112] width 13 height 11
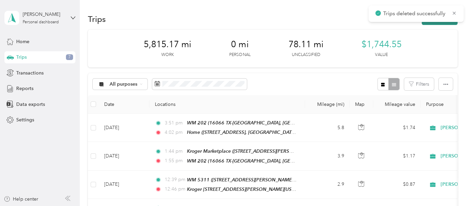
click at [434, 22] on div "Trips deleted successfully" at bounding box center [415, 13] width 95 height 17
click at [439, 17] on button "New trip" at bounding box center [439, 19] width 36 height 12
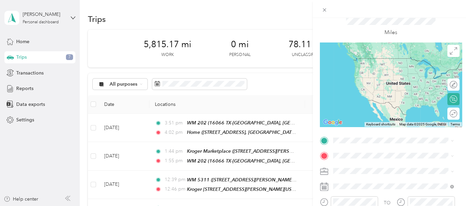
scroll to position [37, 0]
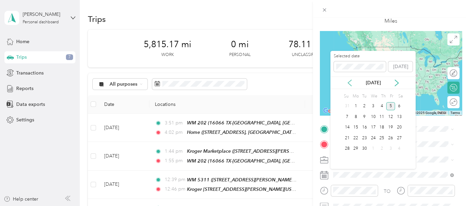
click at [346, 81] on icon at bounding box center [349, 83] width 7 height 7
click at [372, 148] on div "27" at bounding box center [373, 149] width 9 height 8
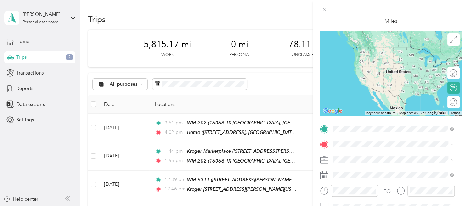
click at [371, 57] on div "WMT [STREET_ADDRESS][US_STATE][US_STATE]" at bounding box center [391, 53] width 92 height 14
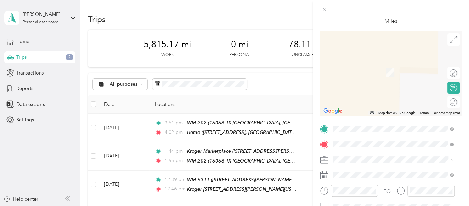
click at [380, 74] on span "[STREET_ADDRESS]" at bounding box center [366, 75] width 43 height 6
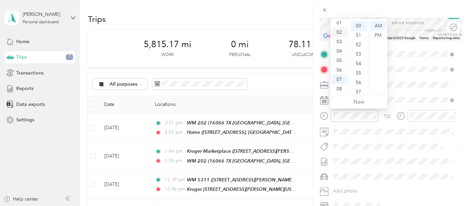
scroll to position [3, 0]
click at [339, 42] on div "02" at bounding box center [339, 41] width 16 height 9
click at [358, 23] on div "34" at bounding box center [359, 24] width 16 height 9
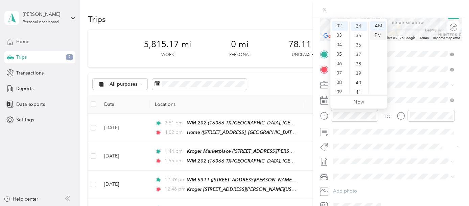
click at [379, 34] on div "PM" at bounding box center [378, 35] width 16 height 9
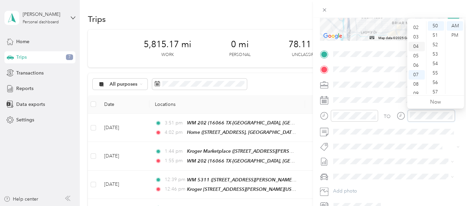
scroll to position [0, 0]
click at [417, 43] on div "02" at bounding box center [416, 44] width 16 height 9
click at [437, 72] on div "43" at bounding box center [435, 72] width 16 height 9
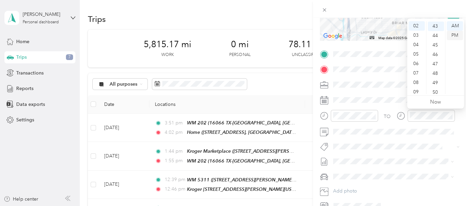
click at [455, 33] on div "PM" at bounding box center [454, 35] width 16 height 9
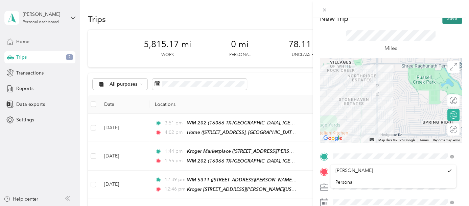
scroll to position [0, 0]
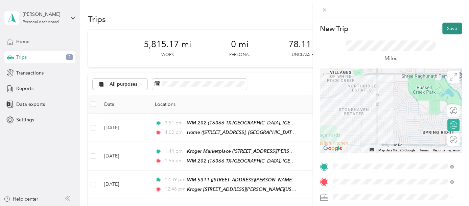
click at [447, 25] on button "Save" at bounding box center [452, 29] width 20 height 12
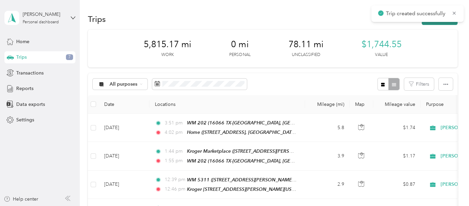
click at [425, 23] on button "New trip" at bounding box center [439, 19] width 36 height 12
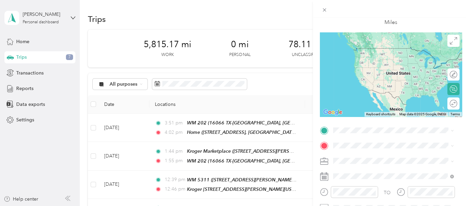
scroll to position [75, 0]
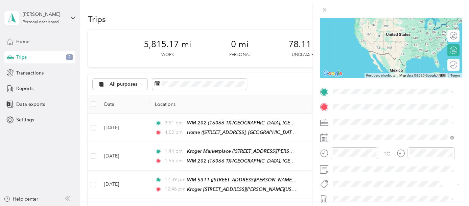
click at [382, 127] on span "[STREET_ADDRESS]" at bounding box center [366, 126] width 43 height 6
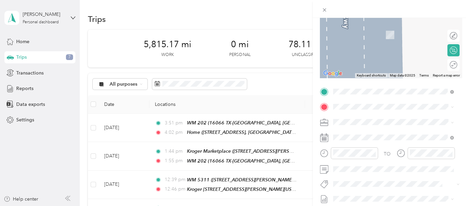
click at [358, 30] on div "Home [STREET_ADDRESS][US_STATE]" at bounding box center [379, 29] width 68 height 14
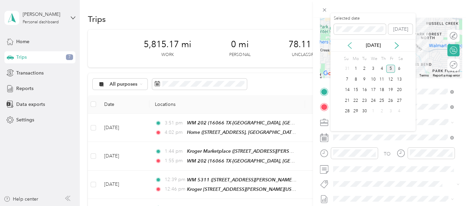
click at [348, 46] on icon at bounding box center [349, 46] width 3 height 6
click at [371, 111] on div "27" at bounding box center [373, 111] width 9 height 8
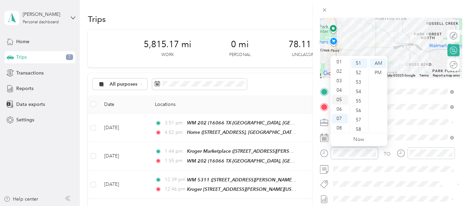
scroll to position [3, 0]
click at [339, 86] on div "03" at bounding box center [339, 88] width 16 height 9
click at [359, 117] on div "45" at bounding box center [359, 119] width 16 height 9
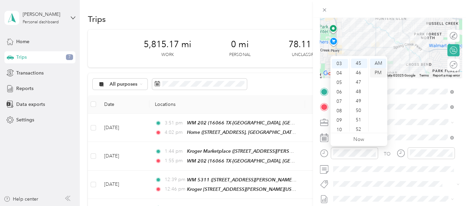
click at [375, 75] on div "PM" at bounding box center [378, 72] width 16 height 9
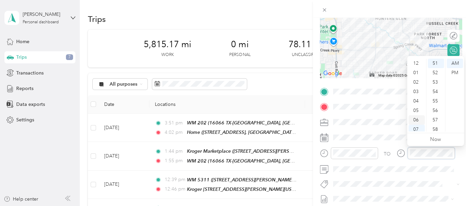
scroll to position [0, 0]
click at [417, 101] on div "04" at bounding box center [416, 101] width 16 height 9
click at [435, 75] on div "01" at bounding box center [435, 72] width 16 height 9
click at [453, 72] on div "PM" at bounding box center [454, 72] width 16 height 9
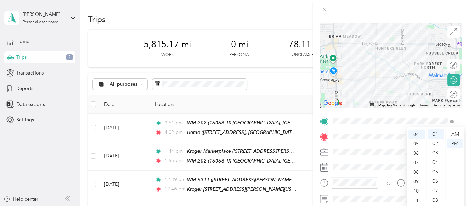
scroll to position [0, 0]
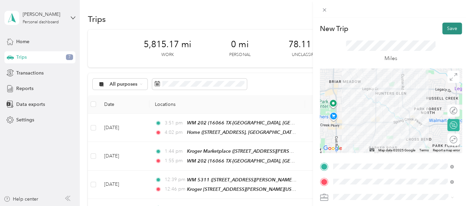
click at [448, 24] on button "Save" at bounding box center [452, 29] width 20 height 12
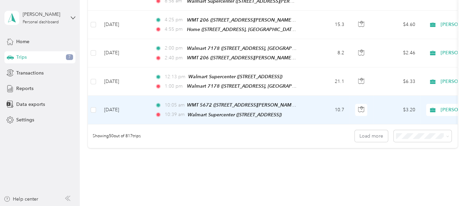
scroll to position [1414, 0]
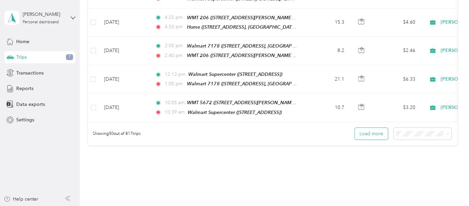
click at [377, 128] on button "Load more" at bounding box center [370, 134] width 33 height 12
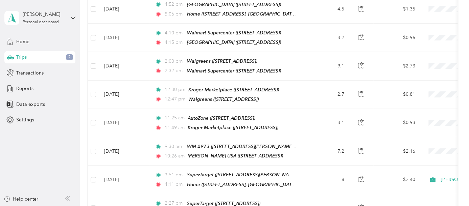
scroll to position [814, 0]
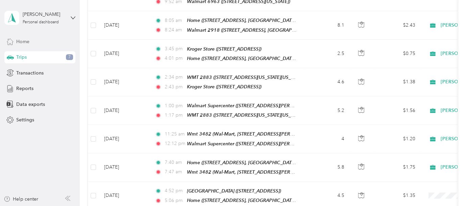
click at [13, 42] on icon at bounding box center [10, 42] width 6 height 6
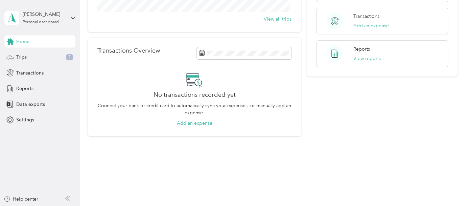
scroll to position [137, 0]
click at [25, 57] on span "Trips" at bounding box center [21, 57] width 10 height 7
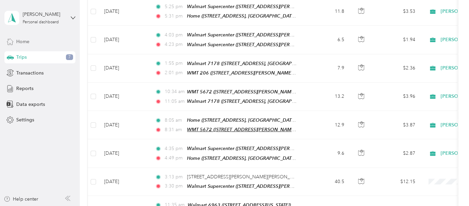
scroll to position [684, 0]
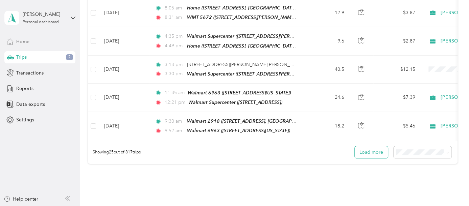
click at [359, 147] on button "Load more" at bounding box center [370, 153] width 33 height 12
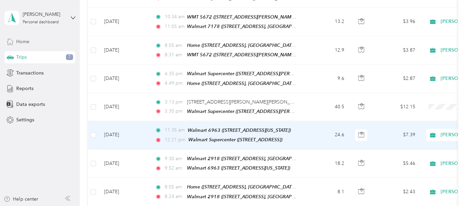
scroll to position [609, 0]
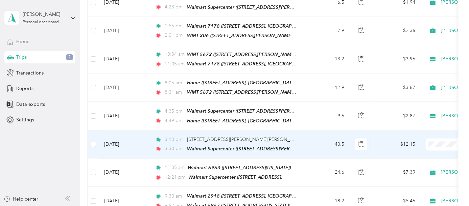
click at [407, 139] on span "[PERSON_NAME]" at bounding box center [432, 139] width 62 height 7
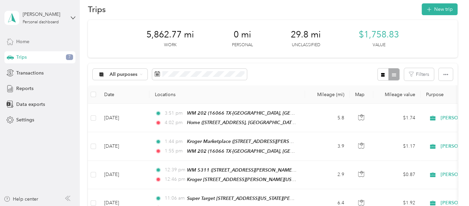
scroll to position [0, 0]
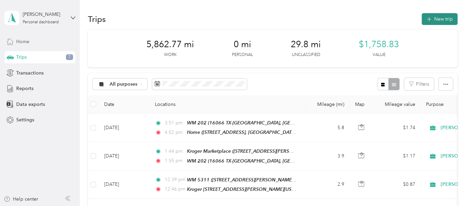
click at [442, 18] on button "New trip" at bounding box center [439, 19] width 36 height 12
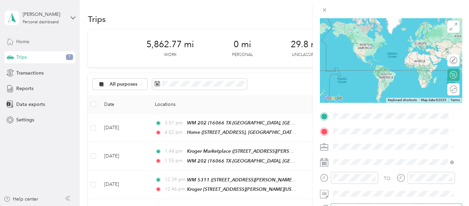
scroll to position [112, 0]
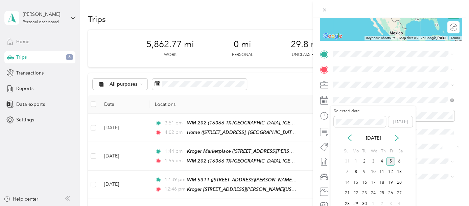
drag, startPoint x: 348, startPoint y: 135, endPoint x: 354, endPoint y: 139, distance: 7.0
click at [348, 135] on icon at bounding box center [349, 138] width 7 height 7
drag, startPoint x: 364, startPoint y: 201, endPoint x: 368, endPoint y: 183, distance: 17.9
click at [364, 201] on div "26" at bounding box center [364, 204] width 9 height 8
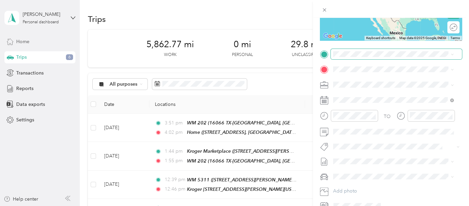
click at [350, 58] on span at bounding box center [395, 54] width 131 height 10
click at [352, 77] on div "Home [STREET_ADDRESS][US_STATE]" at bounding box center [393, 84] width 116 height 17
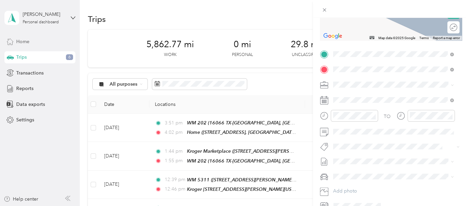
click at [358, 96] on div "Kroger 563 [STREET_ADDRESS][US_STATE]" at bounding box center [379, 100] width 68 height 14
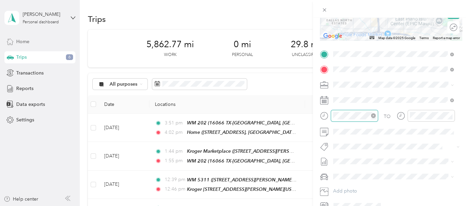
scroll to position [494, 0]
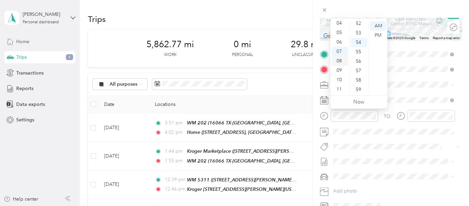
click at [340, 59] on div "08" at bounding box center [339, 60] width 16 height 9
click at [358, 43] on div "02" at bounding box center [359, 44] width 16 height 9
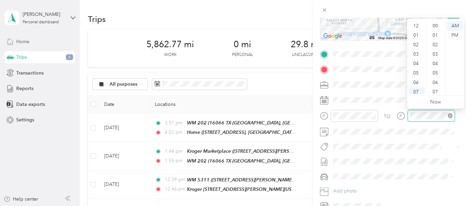
scroll to position [494, 0]
click at [415, 62] on div "08" at bounding box center [416, 60] width 16 height 9
click at [430, 69] on div "25" at bounding box center [435, 68] width 16 height 9
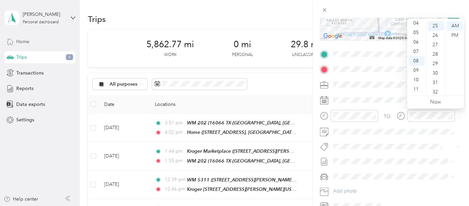
click at [459, 118] on form "New Trip Save This trip cannot be edited because it is either under review, app…" at bounding box center [390, 61] width 156 height 302
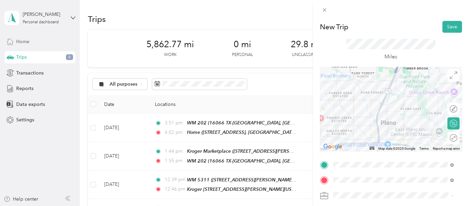
scroll to position [0, 0]
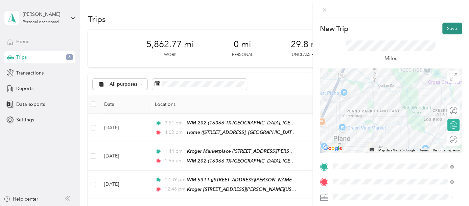
click at [447, 26] on button "Save" at bounding box center [452, 29] width 20 height 12
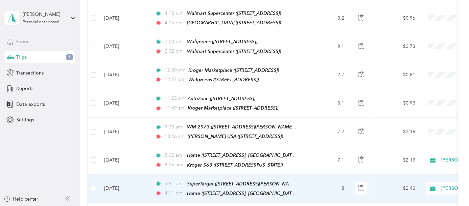
scroll to position [1013, 0]
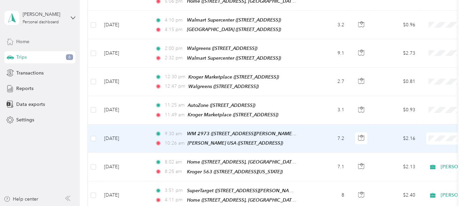
click at [315, 125] on td "7.2" at bounding box center [327, 139] width 45 height 28
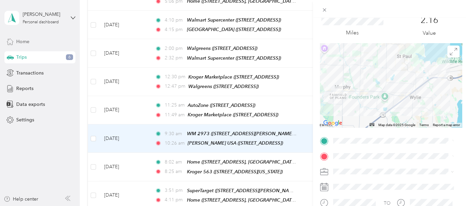
scroll to position [37, 0]
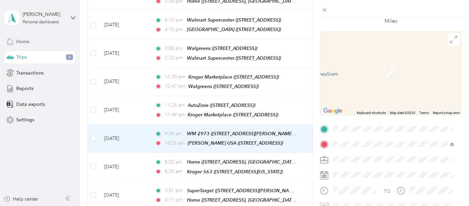
click at [363, 55] on span "[STREET_ADDRESS][US_STATE]" at bounding box center [379, 57] width 68 height 6
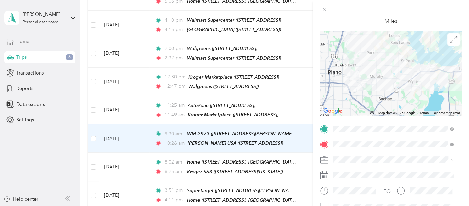
click at [386, 70] on div "TEAM Walmart Supercenter [STREET_ADDRESS]" at bounding box center [380, 68] width 70 height 17
click at [344, 170] on span "[PERSON_NAME]" at bounding box center [353, 172] width 37 height 6
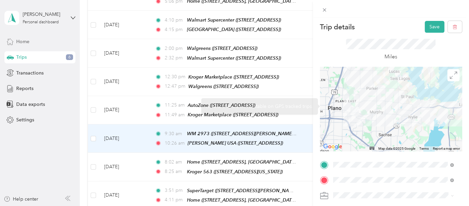
scroll to position [0, 0]
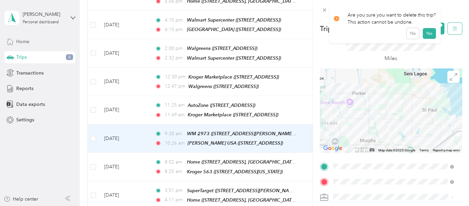
click at [452, 26] on icon "button" at bounding box center [454, 28] width 5 height 5
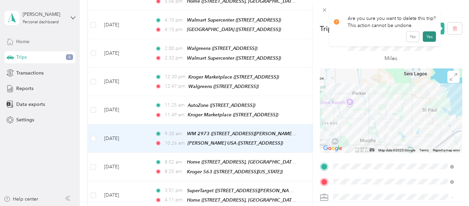
click at [426, 36] on button "Yes" at bounding box center [428, 36] width 13 height 11
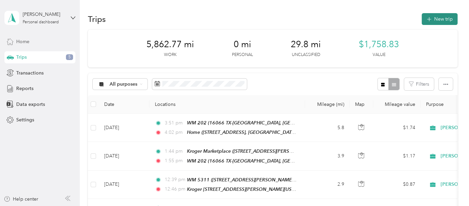
click at [436, 20] on button "New trip" at bounding box center [439, 19] width 36 height 12
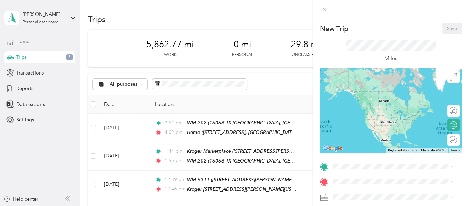
scroll to position [37, 0]
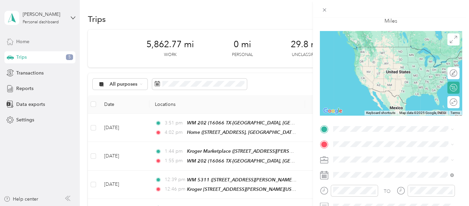
click at [366, 55] on span "[STREET_ADDRESS][US_STATE]" at bounding box center [379, 57] width 68 height 6
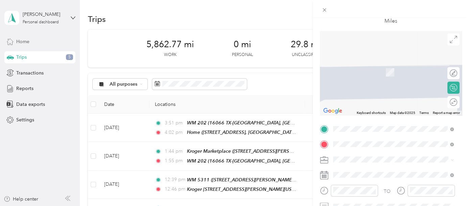
click at [381, 102] on div "TEAM Walmart Supercenter [STREET_ADDRESS]" at bounding box center [380, 93] width 70 height 17
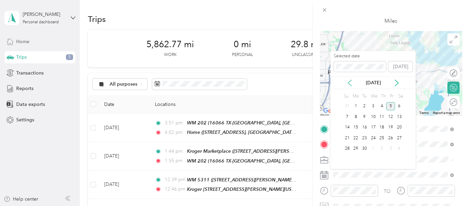
click at [348, 83] on icon at bounding box center [349, 83] width 3 height 6
click at [362, 148] on div "26" at bounding box center [364, 149] width 9 height 8
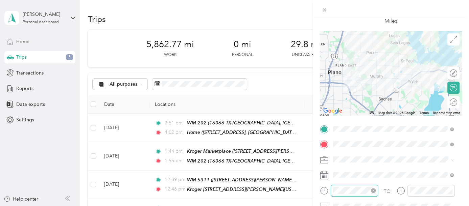
scroll to position [494, 0]
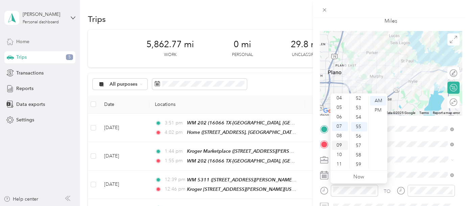
click at [339, 145] on div "09" at bounding box center [339, 145] width 16 height 9
click at [359, 116] on div "26" at bounding box center [359, 115] width 16 height 9
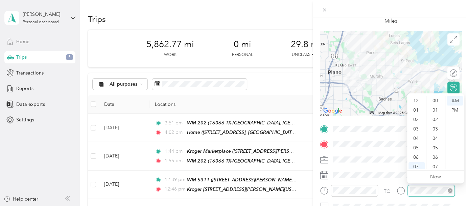
scroll to position [494, 0]
click at [416, 147] on div "09" at bounding box center [416, 145] width 16 height 9
click at [434, 163] on div "47" at bounding box center [435, 163] width 16 height 9
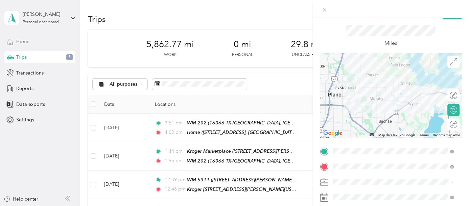
scroll to position [0, 0]
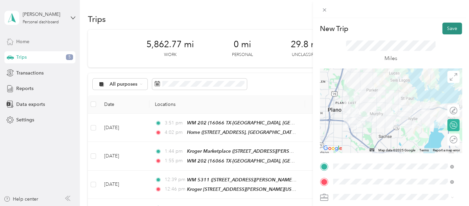
click at [450, 25] on button "Save" at bounding box center [452, 29] width 20 height 12
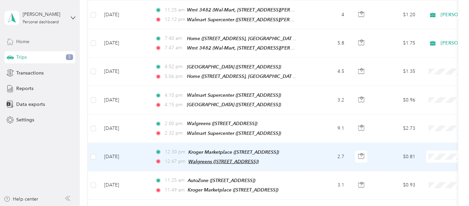
scroll to position [976, 0]
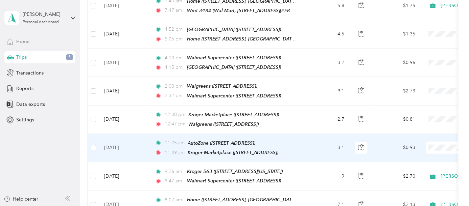
click at [316, 134] on td "3.1" at bounding box center [327, 148] width 45 height 28
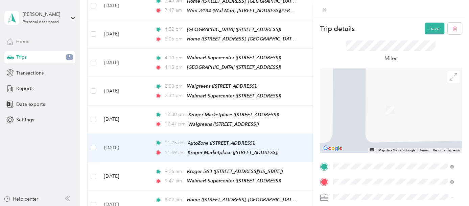
click at [385, 97] on div "TEAM Walmart Supercenter [STREET_ADDRESS]" at bounding box center [380, 92] width 70 height 17
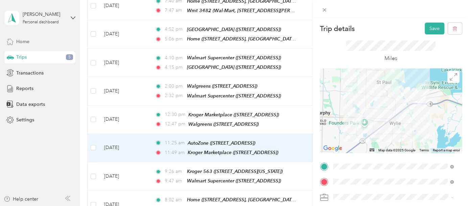
click at [347, 171] on span "[PERSON_NAME]" at bounding box center [353, 174] width 37 height 6
click at [429, 29] on button "Save" at bounding box center [434, 29] width 20 height 12
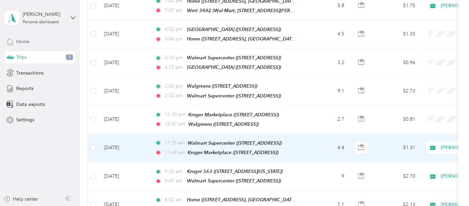
scroll to position [938, 0]
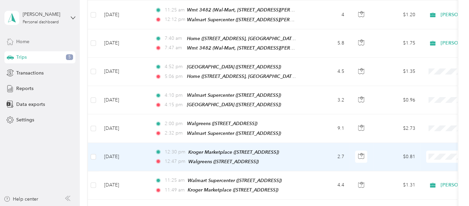
click at [319, 143] on td "2.7" at bounding box center [327, 157] width 45 height 28
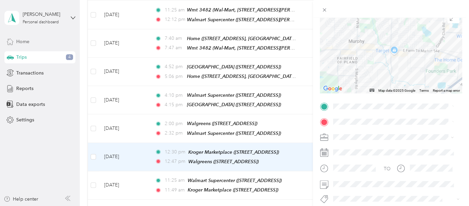
scroll to position [37, 0]
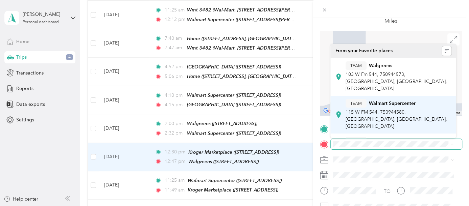
click at [359, 99] on div "TEAM Walmart Supercenter 115 W FM 544, 750944580, [GEOGRAPHIC_DATA], [GEOGRAPHI…" at bounding box center [398, 114] width 106 height 31
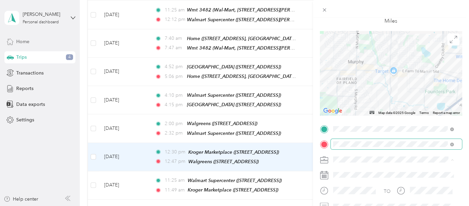
click at [343, 171] on span "[PERSON_NAME]" at bounding box center [353, 172] width 37 height 6
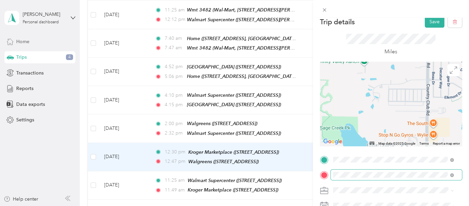
scroll to position [0, 0]
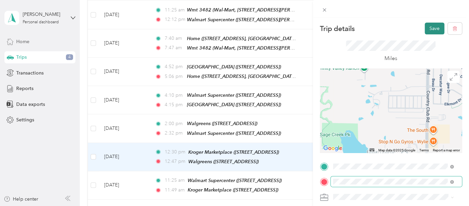
click at [429, 27] on button "Save" at bounding box center [434, 29] width 20 height 12
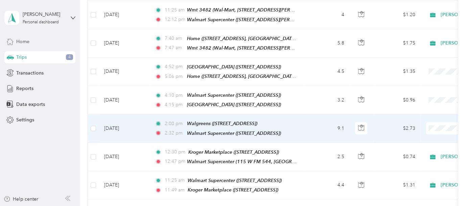
click at [311, 115] on td "9.1" at bounding box center [327, 129] width 45 height 28
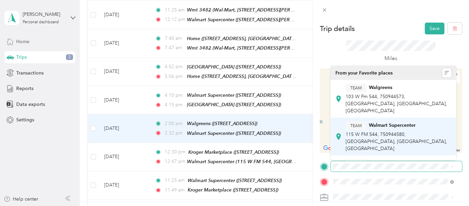
click at [397, 123] on strong "Walmart Supercenter" at bounding box center [392, 126] width 47 height 6
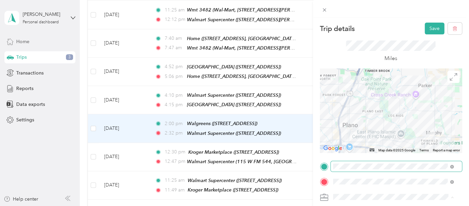
click at [338, 171] on span "[PERSON_NAME]" at bounding box center [353, 174] width 37 height 6
click at [431, 24] on button "Save" at bounding box center [434, 29] width 20 height 12
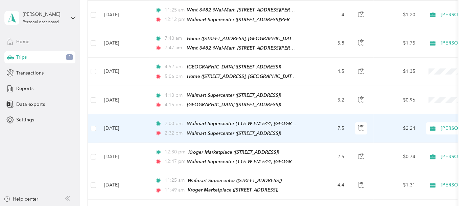
scroll to position [901, 0]
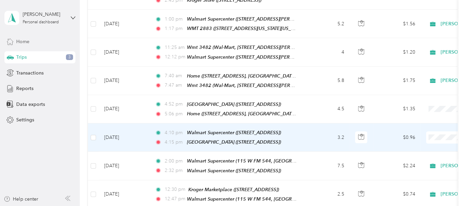
click at [324, 124] on td "3.2" at bounding box center [327, 138] width 45 height 28
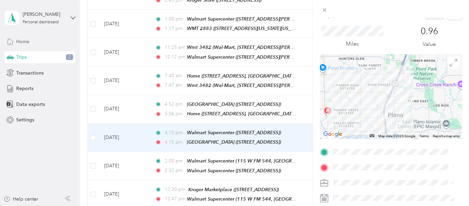
scroll to position [37, 0]
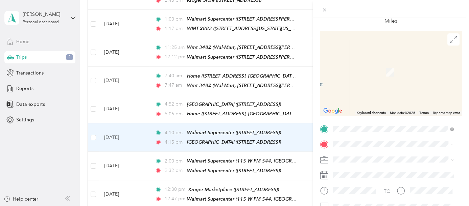
click at [361, 72] on span "[STREET_ADDRESS][US_STATE]" at bounding box center [379, 72] width 68 height 6
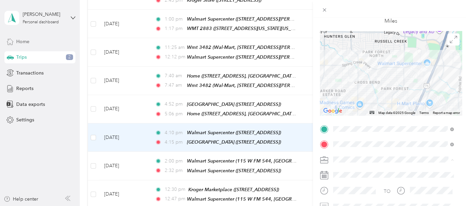
click at [347, 170] on span "[PERSON_NAME]" at bounding box center [353, 172] width 37 height 6
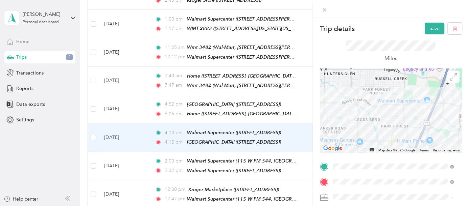
drag, startPoint x: 432, startPoint y: 24, endPoint x: 415, endPoint y: 32, distance: 18.9
click at [432, 25] on button "Save" at bounding box center [434, 29] width 20 height 12
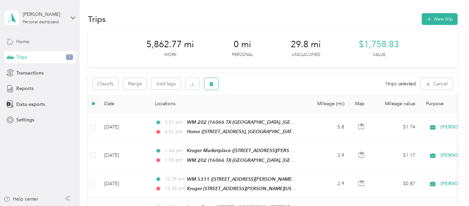
click at [214, 80] on button "button" at bounding box center [211, 84] width 14 height 12
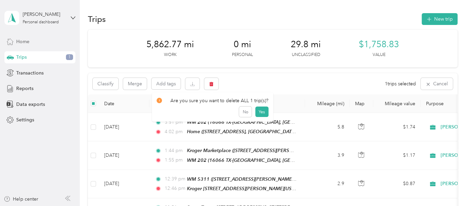
click at [12, 42] on icon at bounding box center [9, 41] width 7 height 7
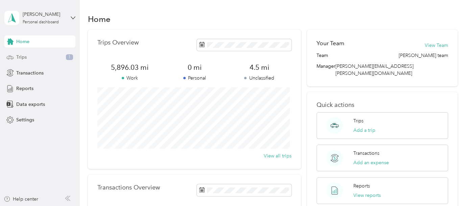
click at [20, 55] on span "Trips" at bounding box center [21, 57] width 10 height 7
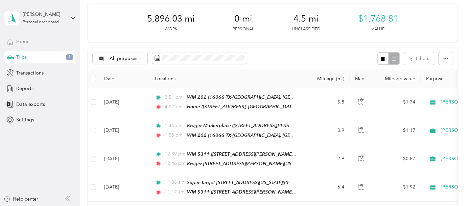
scroll to position [37, 0]
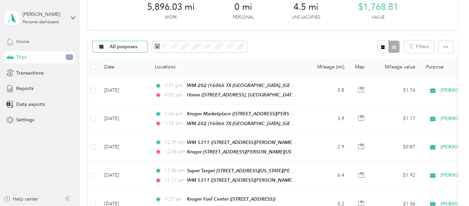
click at [128, 48] on span "All purposes" at bounding box center [123, 47] width 28 height 5
click at [120, 70] on span "Unclassified" at bounding box center [129, 67] width 40 height 7
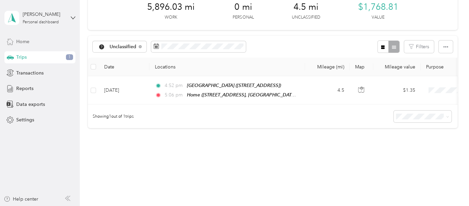
click at [39, 56] on div "Trips 1" at bounding box center [39, 57] width 71 height 12
click at [129, 45] on span "Unclassified" at bounding box center [122, 47] width 27 height 5
click at [119, 58] on span "All purposes" at bounding box center [129, 58] width 40 height 7
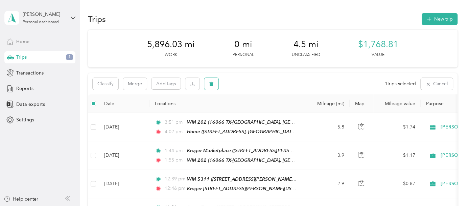
click at [209, 82] on icon "button" at bounding box center [211, 84] width 5 height 5
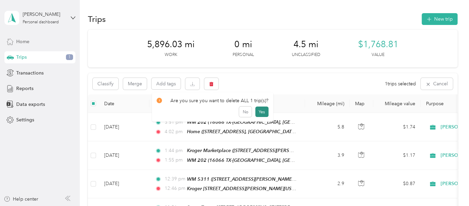
click at [261, 109] on button "Yes" at bounding box center [261, 112] width 13 height 11
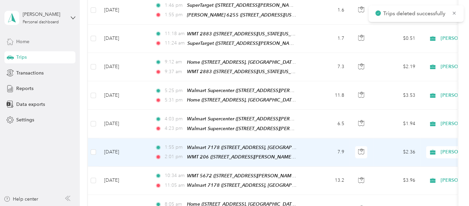
scroll to position [713, 0]
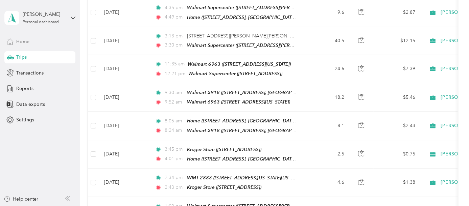
click at [21, 39] on span "Home" at bounding box center [22, 41] width 13 height 7
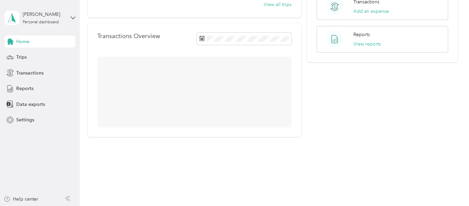
scroll to position [137, 0]
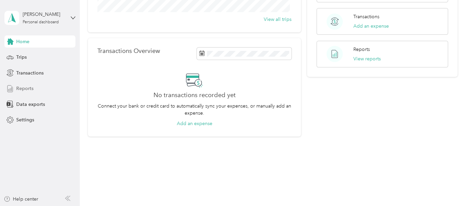
click at [24, 88] on span "Reports" at bounding box center [24, 88] width 17 height 7
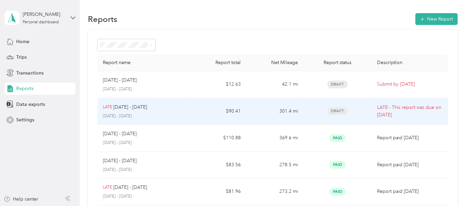
click at [336, 111] on span "Draft" at bounding box center [337, 111] width 20 height 8
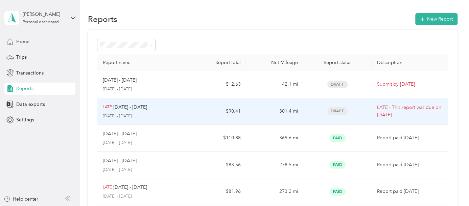
click at [336, 112] on span "Draft" at bounding box center [337, 111] width 20 height 8
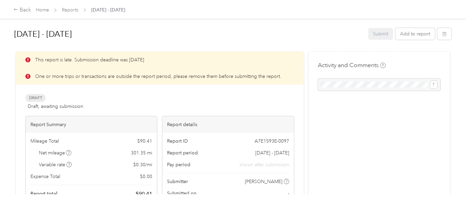
click at [34, 101] on span "Draft" at bounding box center [35, 98] width 20 height 8
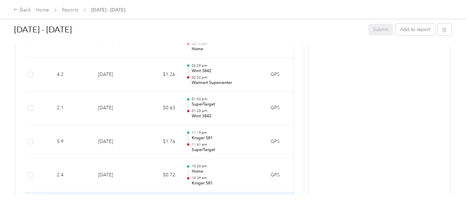
scroll to position [1614, 0]
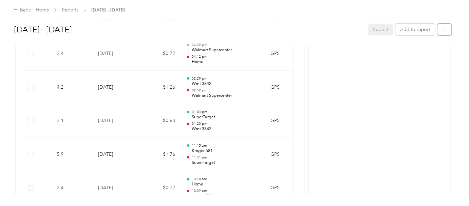
click at [443, 26] on button "button" at bounding box center [444, 30] width 14 height 12
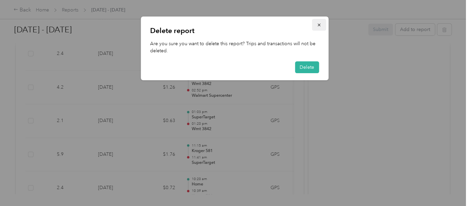
click at [319, 24] on icon "button" at bounding box center [318, 25] width 5 height 5
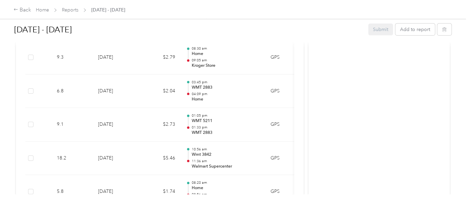
scroll to position [1351, 0]
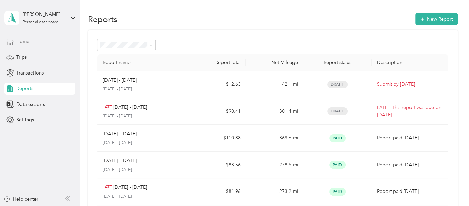
click at [22, 39] on span "Home" at bounding box center [22, 41] width 13 height 7
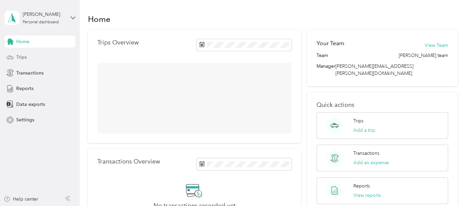
click at [20, 56] on span "Trips" at bounding box center [21, 57] width 10 height 7
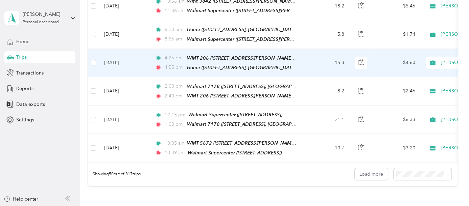
scroll to position [1414, 0]
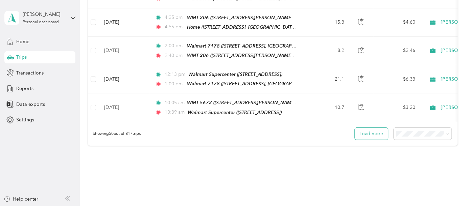
click at [375, 128] on button "Load more" at bounding box center [370, 134] width 33 height 12
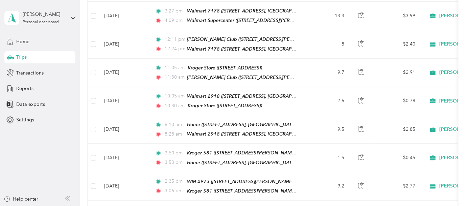
scroll to position [2052, 0]
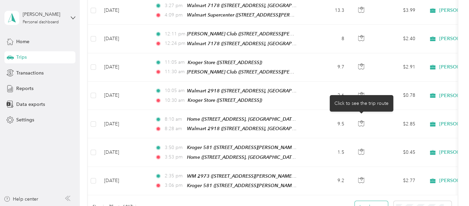
click at [371, 201] on button "Load more" at bounding box center [370, 207] width 33 height 12
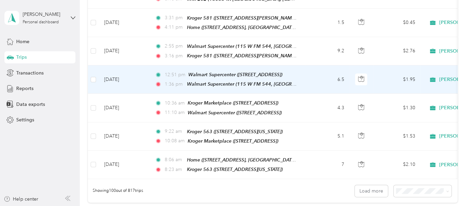
scroll to position [2799, 0]
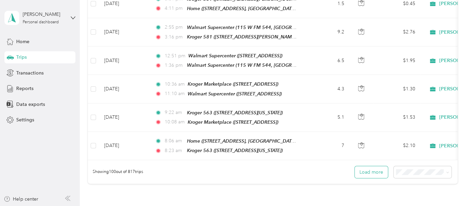
click at [368, 167] on button "Load more" at bounding box center [370, 173] width 33 height 12
click at [366, 167] on button "Load more" at bounding box center [370, 173] width 33 height 12
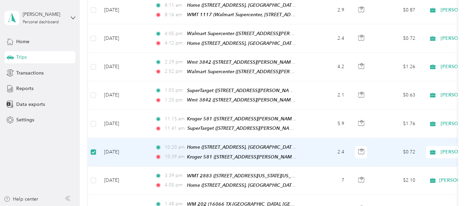
scroll to position [1710, 0]
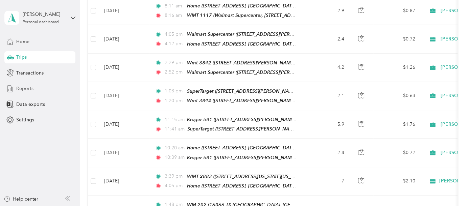
click at [28, 88] on span "Reports" at bounding box center [24, 88] width 17 height 7
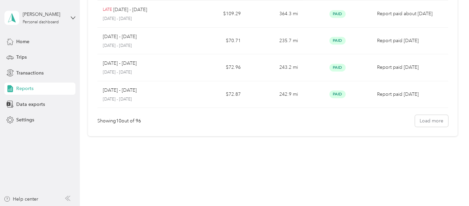
scroll to position [230, 0]
click at [424, 120] on button "Load more" at bounding box center [430, 123] width 33 height 12
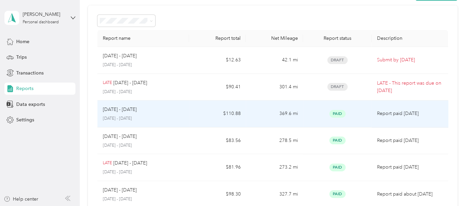
scroll to position [0, 0]
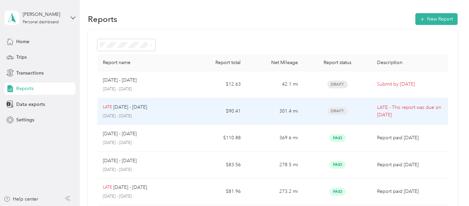
click at [421, 110] on p "LATE - This report was due on [DATE]" at bounding box center [409, 111] width 65 height 15
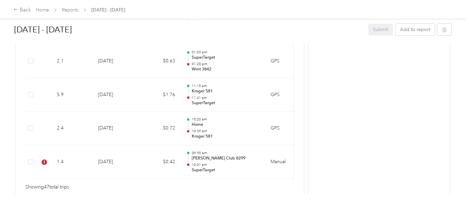
scroll to position [1689, 0]
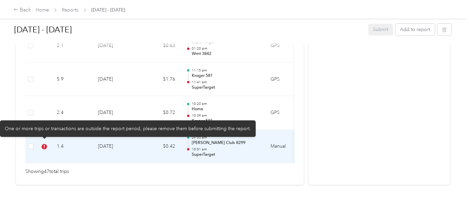
click at [44, 144] on icon at bounding box center [44, 146] width 5 height 5
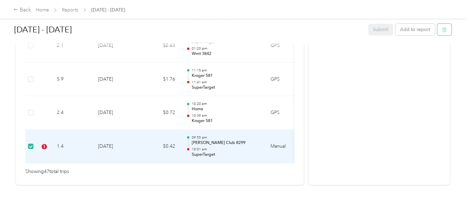
click at [442, 29] on icon "button" at bounding box center [443, 29] width 5 height 5
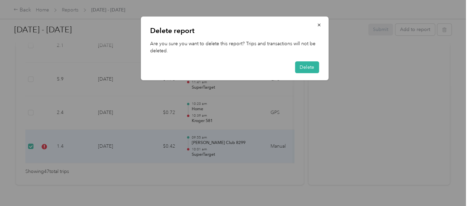
click at [312, 59] on div "Delete report Are you sure you want to delete this report? Trips and transactio…" at bounding box center [234, 49] width 187 height 64
click at [316, 65] on button "Delete" at bounding box center [307, 67] width 24 height 12
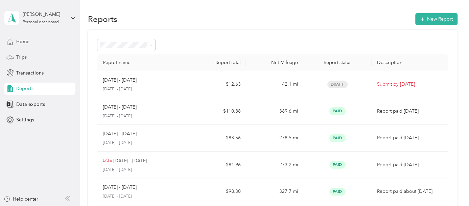
click at [21, 56] on span "Trips" at bounding box center [21, 57] width 10 height 7
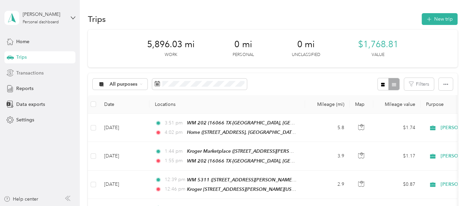
click at [24, 74] on span "Transactions" at bounding box center [29, 73] width 27 height 7
click at [25, 90] on span "Reports" at bounding box center [24, 88] width 17 height 7
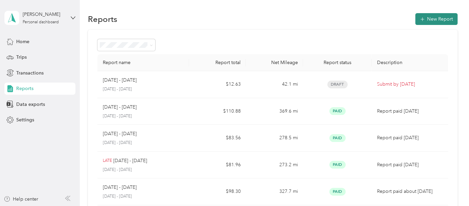
click at [441, 18] on button "New Report" at bounding box center [436, 19] width 42 height 12
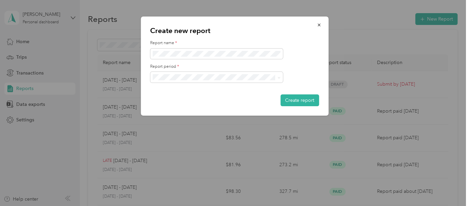
click at [178, 101] on div "[DATE] - [DATE]" at bounding box center [216, 99] width 123 height 7
click at [297, 99] on button "Create report" at bounding box center [299, 101] width 39 height 12
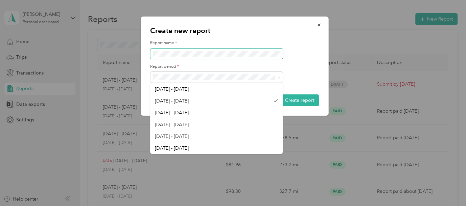
click at [280, 95] on button "Create report" at bounding box center [299, 101] width 39 height 12
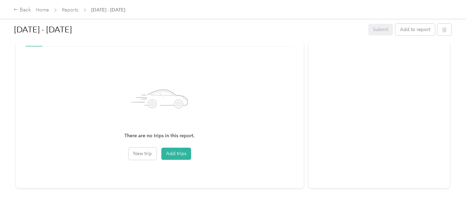
scroll to position [208, 0]
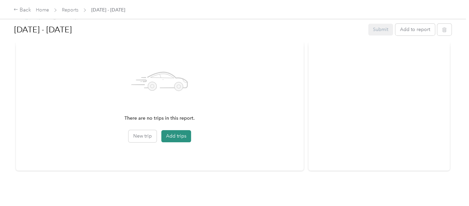
click at [180, 132] on button "Add trips" at bounding box center [176, 136] width 30 height 12
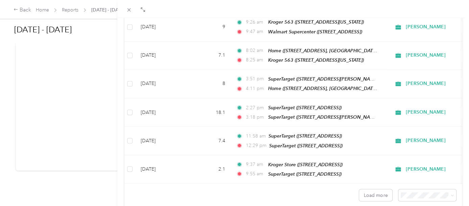
scroll to position [640, 0]
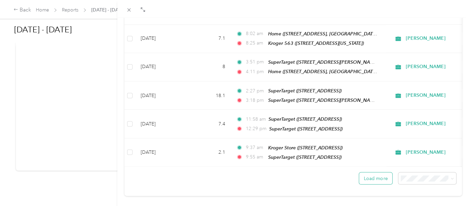
click at [372, 173] on button "Load more" at bounding box center [375, 179] width 33 height 12
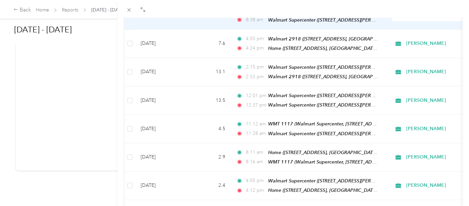
scroll to position [1221, 0]
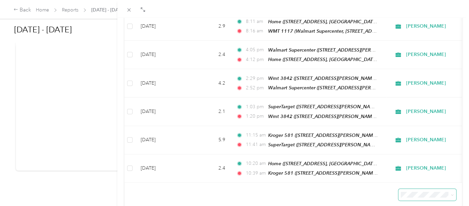
click at [447, 189] on span at bounding box center [427, 195] width 58 height 12
click at [448, 192] on span at bounding box center [450, 195] width 5 height 7
click at [450, 194] on icon at bounding box center [451, 195] width 3 height 3
click at [410, 151] on span "100 per load" at bounding box center [411, 153] width 28 height 6
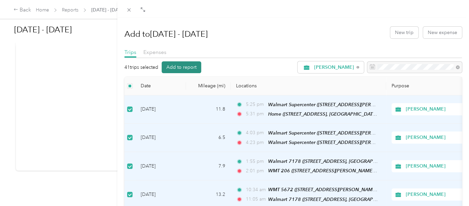
click at [192, 65] on button "Add to report" at bounding box center [181, 67] width 40 height 12
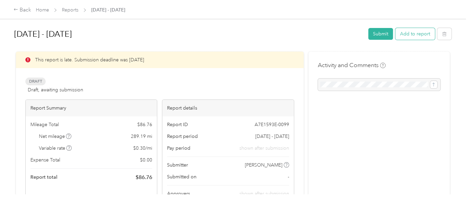
click at [421, 32] on button "Add to report" at bounding box center [415, 34] width 40 height 12
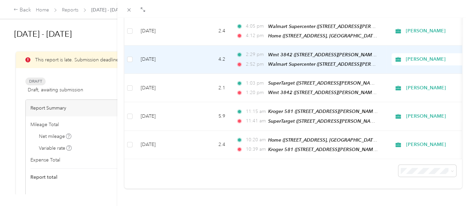
scroll to position [86, 0]
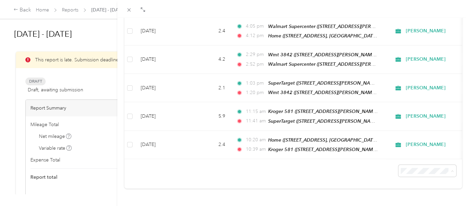
click at [404, 143] on li "50 per load" at bounding box center [421, 141] width 58 height 12
click at [405, 155] on li "100 per load" at bounding box center [421, 153] width 58 height 12
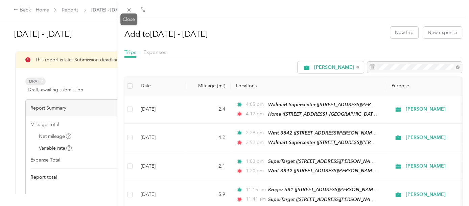
drag, startPoint x: 130, startPoint y: 8, endPoint x: 103, endPoint y: 20, distance: 29.3
click at [130, 8] on icon at bounding box center [129, 10] width 6 height 6
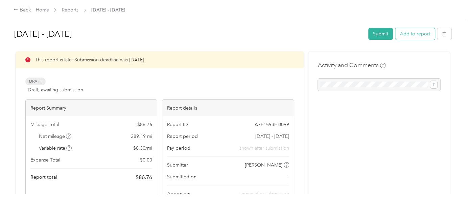
click at [423, 32] on button "Add to report" at bounding box center [415, 34] width 40 height 12
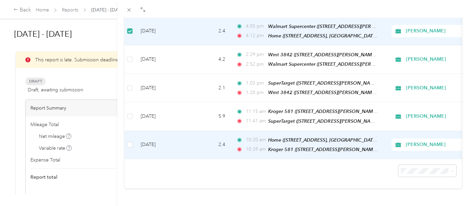
scroll to position [86, 0]
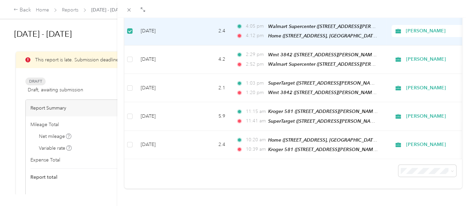
click at [411, 152] on span "100 per load" at bounding box center [411, 151] width 28 height 6
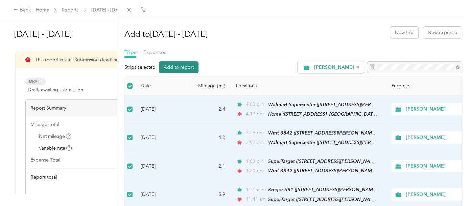
click at [178, 67] on button "Add to report" at bounding box center [179, 67] width 40 height 12
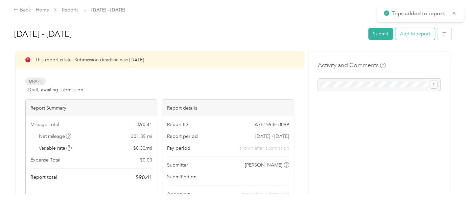
click at [423, 35] on button "Add to report" at bounding box center [415, 34] width 40 height 12
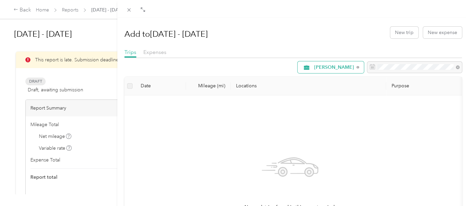
click at [321, 67] on span "[PERSON_NAME]" at bounding box center [334, 67] width 40 height 5
click at [318, 78] on span "All Purposes" at bounding box center [332, 79] width 48 height 7
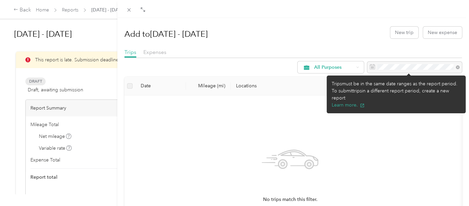
click at [414, 66] on div at bounding box center [414, 67] width 95 height 11
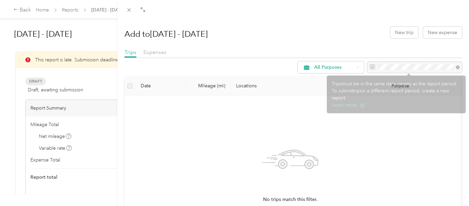
click at [451, 68] on div at bounding box center [414, 67] width 95 height 11
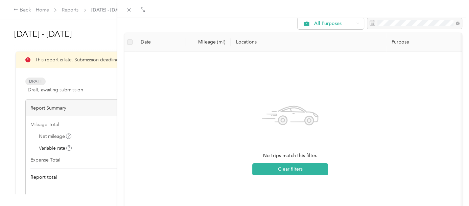
scroll to position [119, 0]
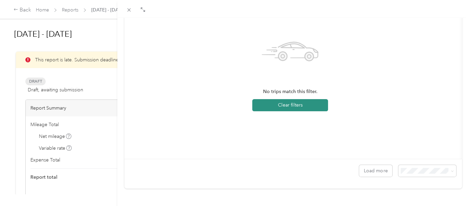
click at [295, 99] on button "Clear filters" at bounding box center [290, 105] width 76 height 12
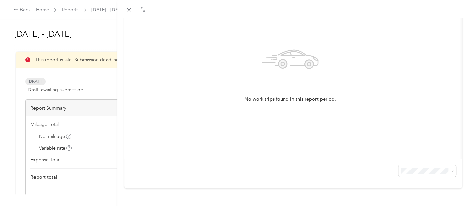
click at [410, 151] on span "100 per load" at bounding box center [411, 152] width 28 height 6
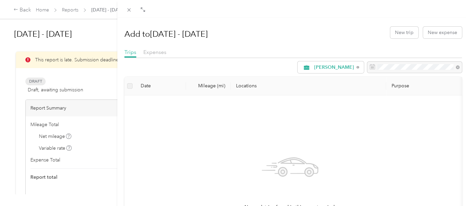
click at [21, 7] on div "Add to [DATE] - [DATE] New trip New expense Trips Expenses [PERSON_NAME] Date M…" at bounding box center [234, 103] width 469 height 206
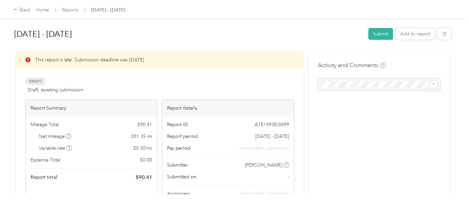
click at [21, 11] on div at bounding box center [234, 103] width 469 height 206
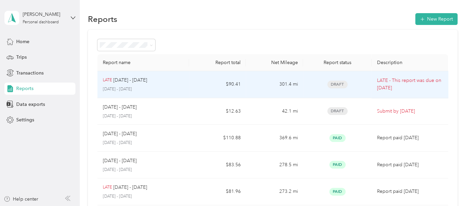
click at [337, 84] on span "Draft" at bounding box center [337, 85] width 20 height 8
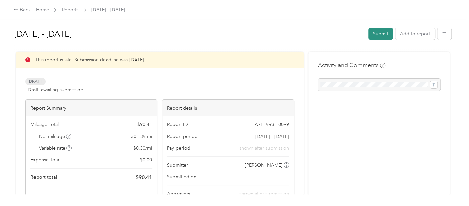
click at [375, 33] on button "Submit" at bounding box center [380, 34] width 25 height 12
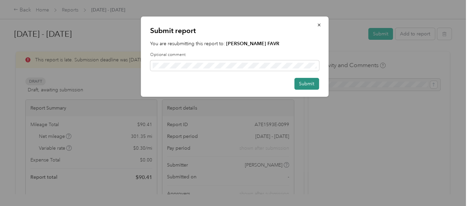
click at [307, 82] on button "Submit" at bounding box center [306, 84] width 25 height 12
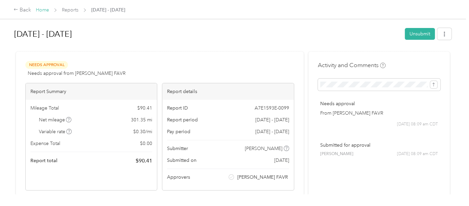
click at [47, 9] on link "Home" at bounding box center [42, 10] width 13 height 6
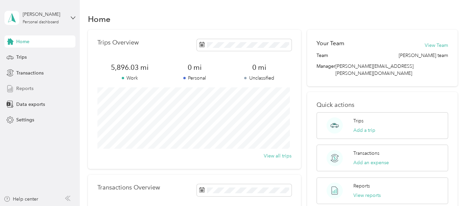
click at [17, 91] on span "Reports" at bounding box center [24, 88] width 17 height 7
